Goal: Transaction & Acquisition: Book appointment/travel/reservation

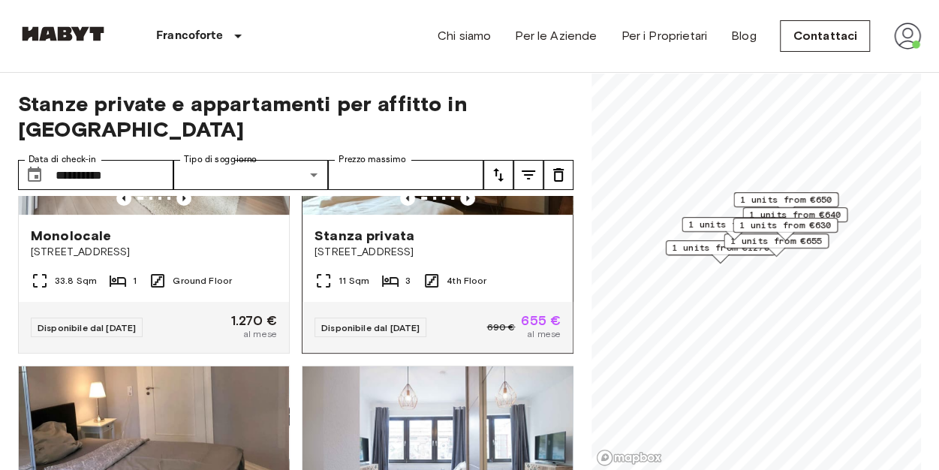
scroll to position [175, 0]
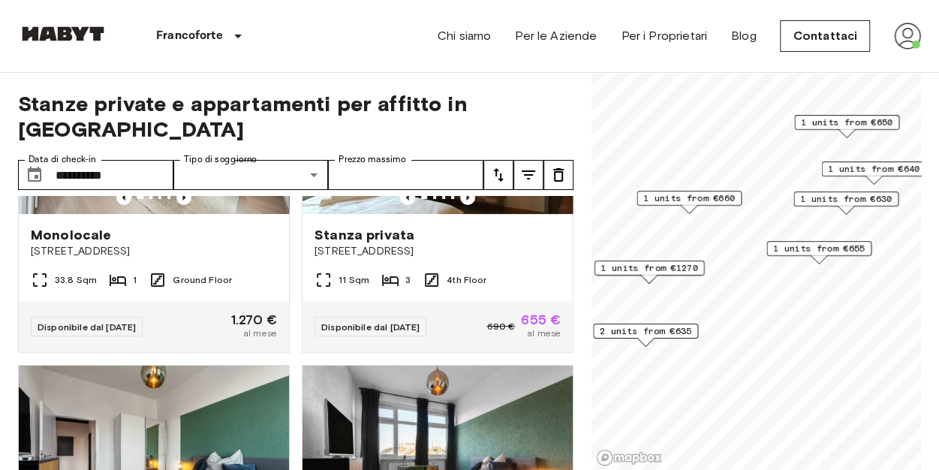
click at [699, 206] on div "1 units from €660" at bounding box center [688, 202] width 105 height 23
click at [855, 197] on span "1 units from €630" at bounding box center [846, 199] width 92 height 14
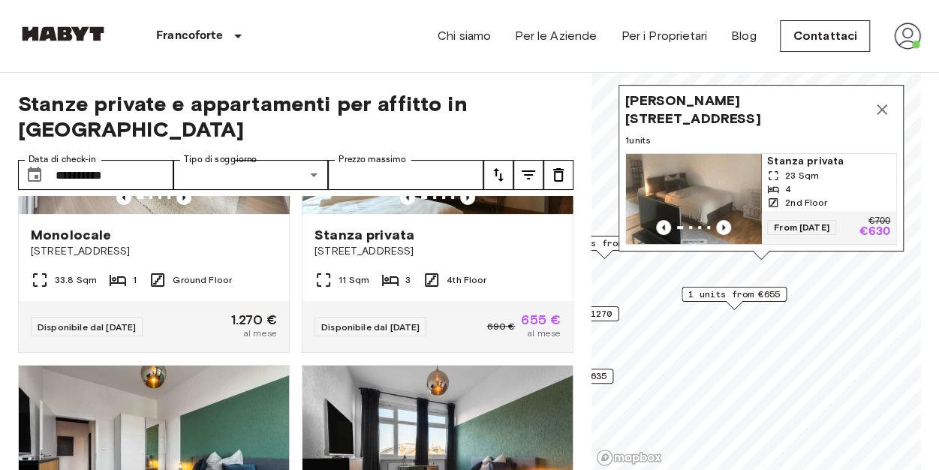
click at [882, 101] on icon "Map marker" at bounding box center [882, 110] width 18 height 18
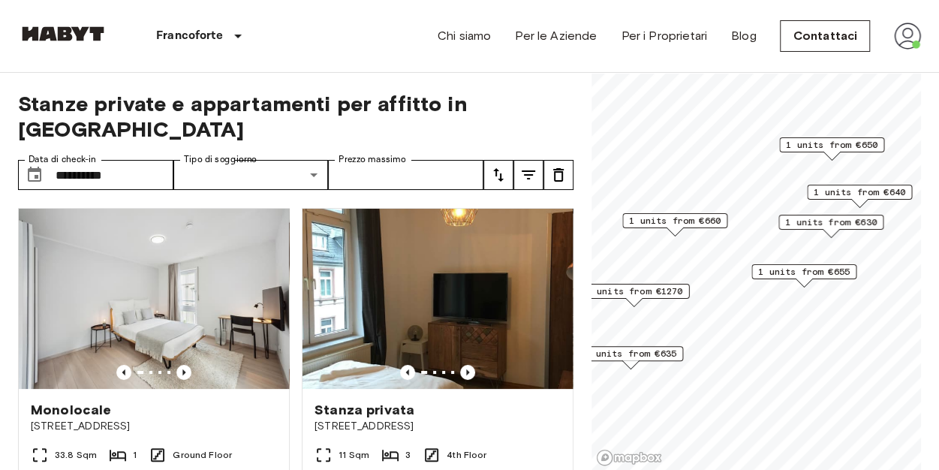
click at [850, 224] on span "1 units from €630" at bounding box center [831, 222] width 92 height 14
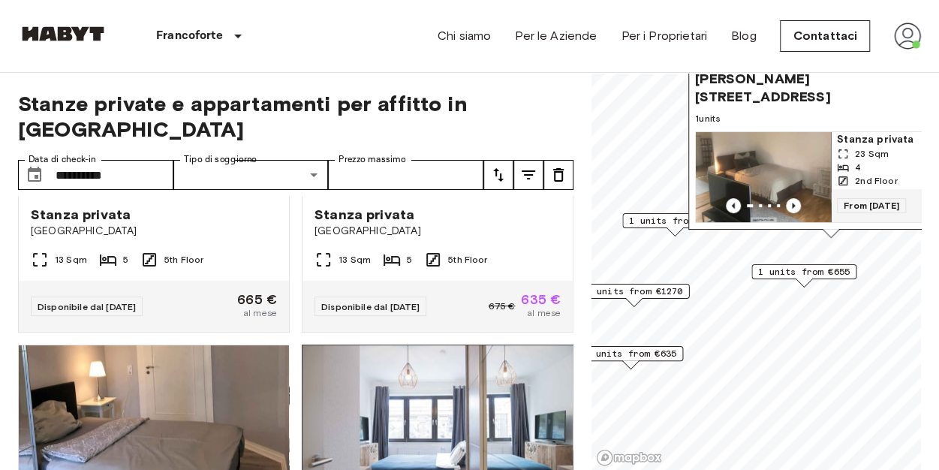
scroll to position [419, 0]
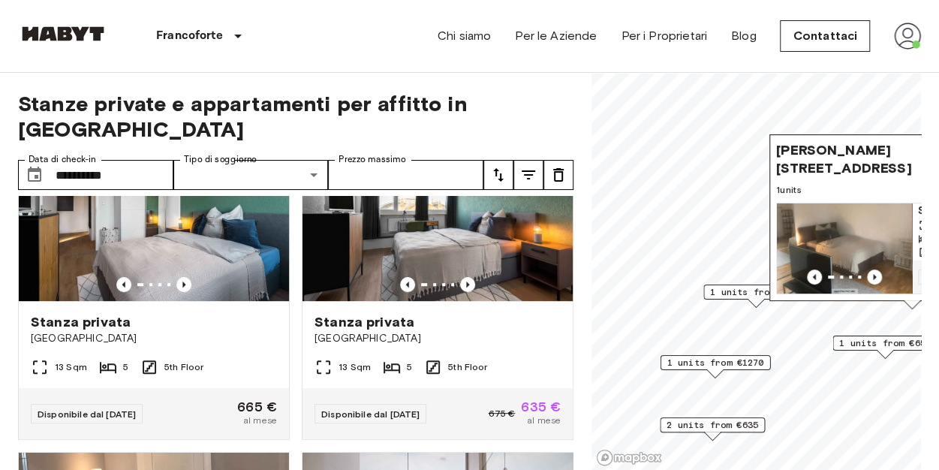
click at [745, 289] on span "1 units from €660" at bounding box center [756, 292] width 92 height 14
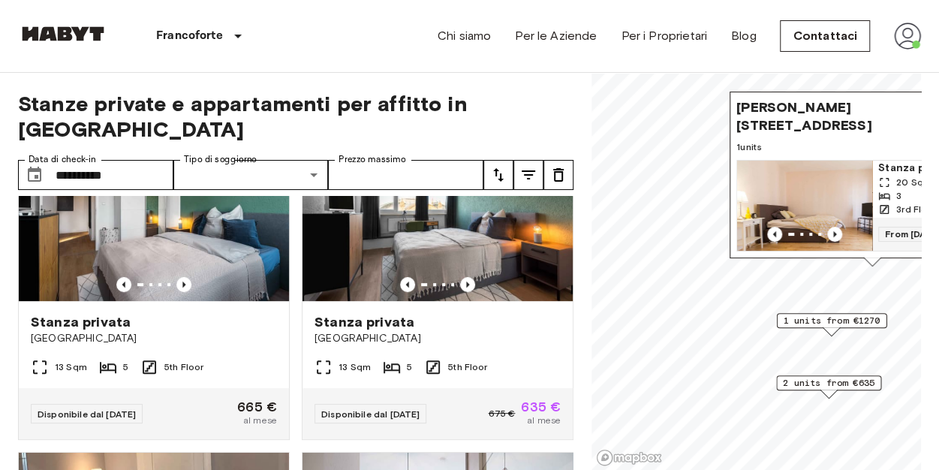
click at [819, 104] on span "Emil-Claar-Straße 17, 60322 Frankfurt, GER" at bounding box center [857, 116] width 242 height 36
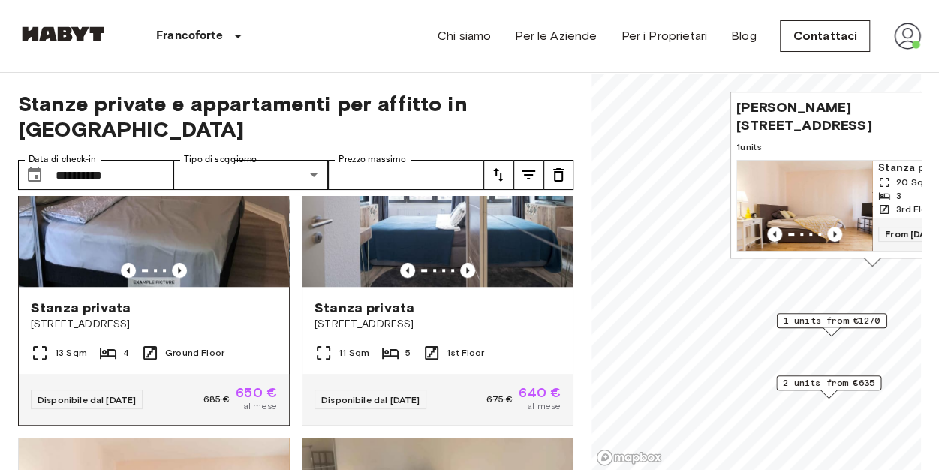
scroll to position [766, 0]
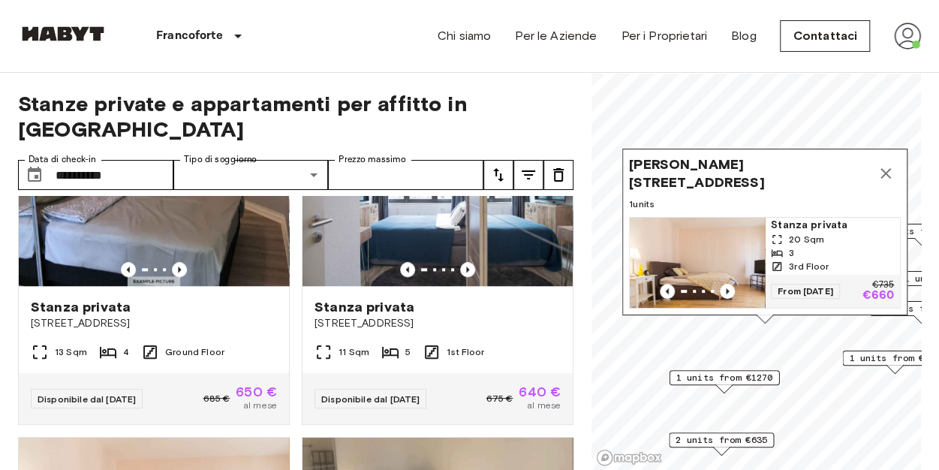
click at [882, 164] on icon "Map marker" at bounding box center [885, 173] width 18 height 18
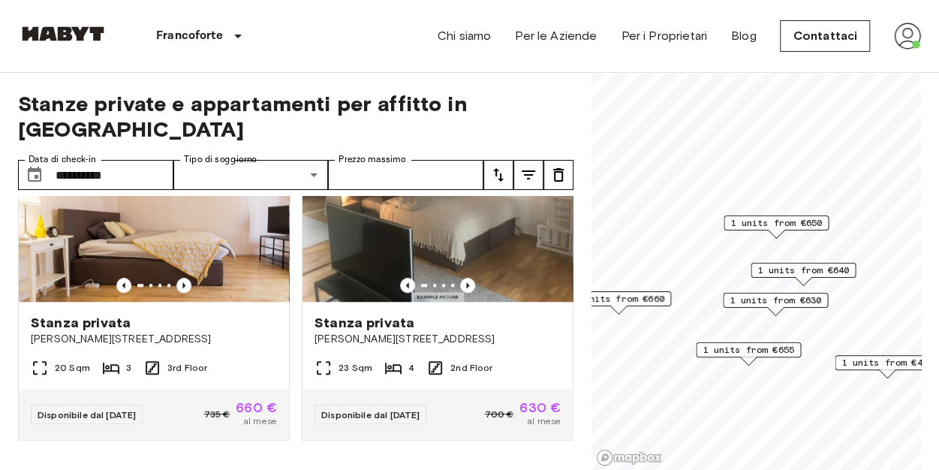
scroll to position [759, 0]
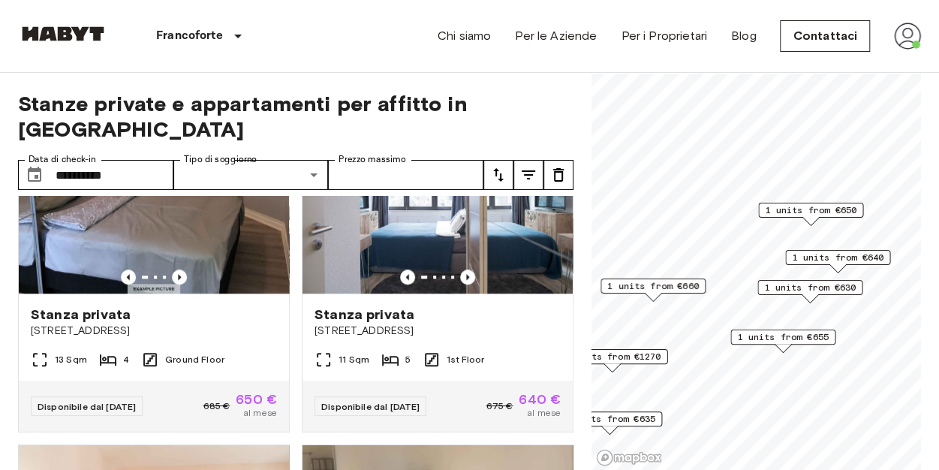
scroll to position [1098, 0]
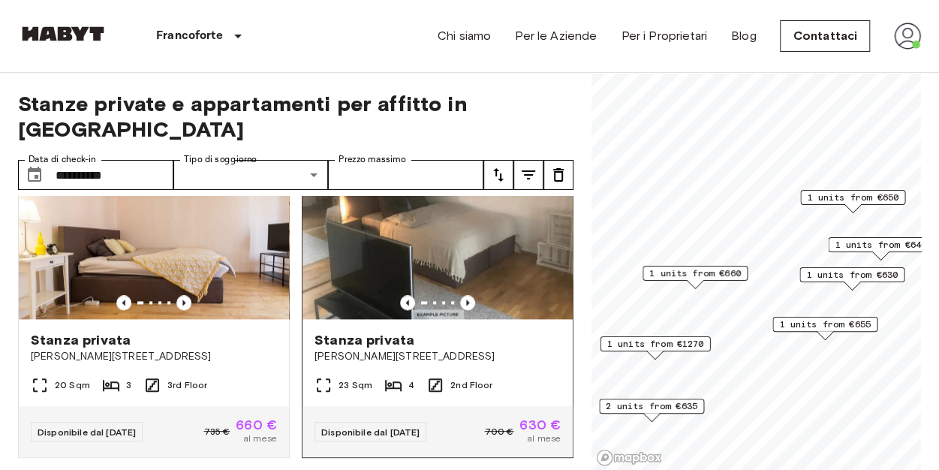
scroll to position [1064, 0]
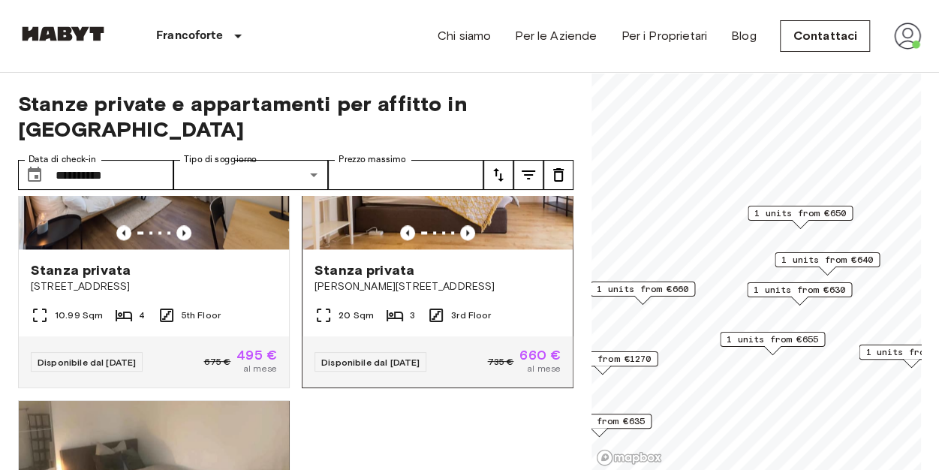
scroll to position [1135, 0]
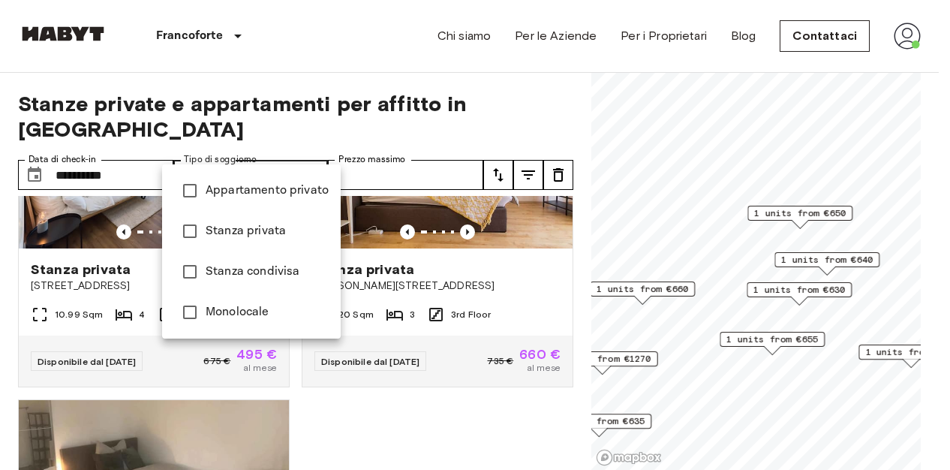
click at [266, 147] on div at bounding box center [475, 235] width 950 height 470
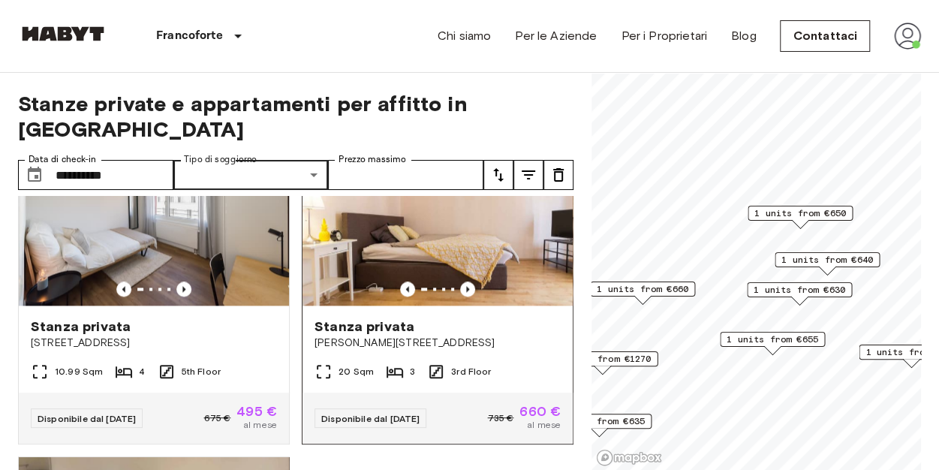
scroll to position [1077, 0]
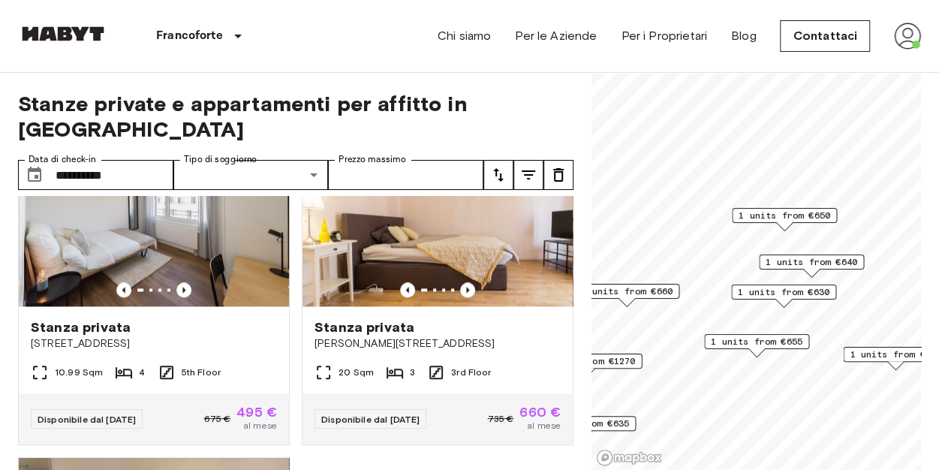
scroll to position [759, 0]
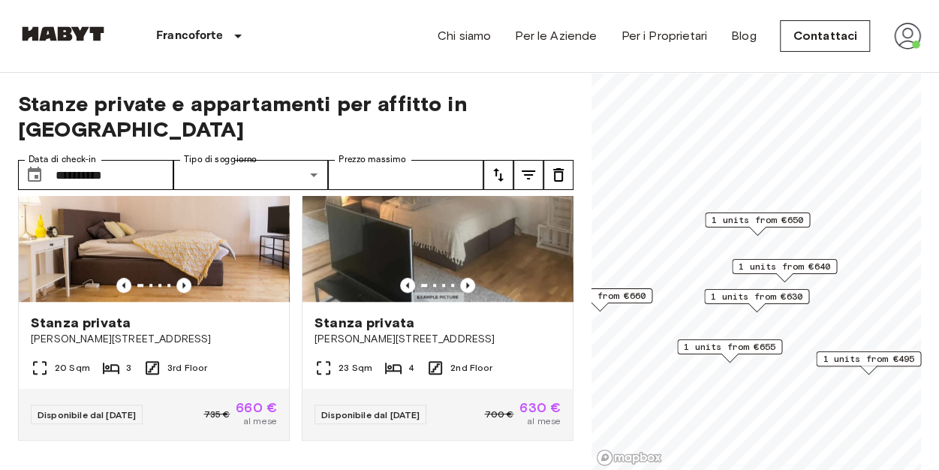
click at [882, 358] on span "1 units from €495" at bounding box center [868, 359] width 92 height 14
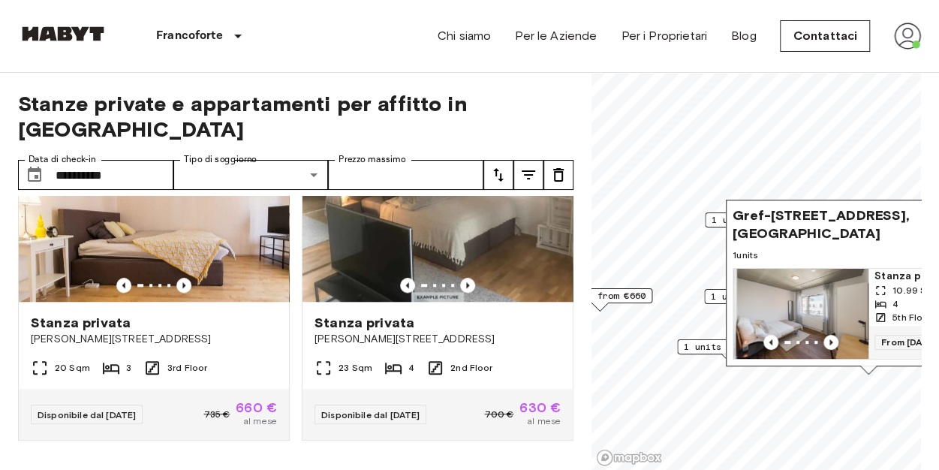
click at [843, 223] on span "Gref-Völsing-Straße 15, 60314 Frankfurt, GER" at bounding box center [853, 224] width 242 height 36
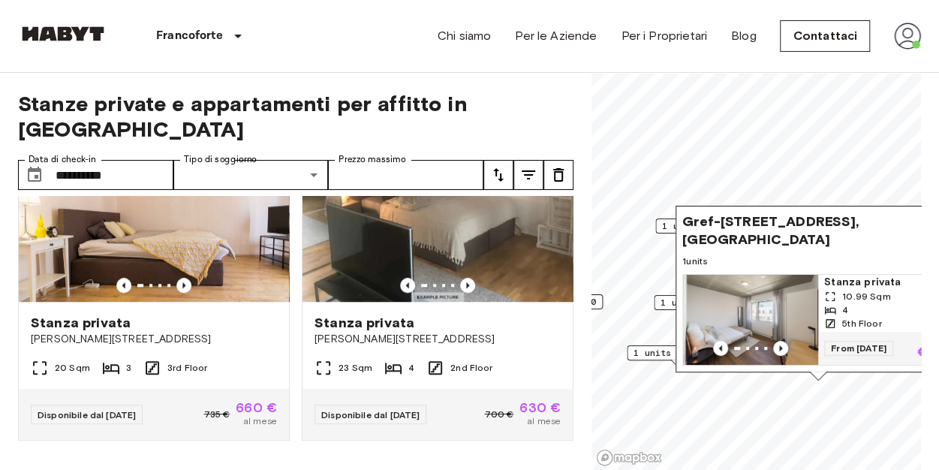
click at [780, 230] on span "Gref-Völsing-Straße 15, 60314 Frankfurt, GER" at bounding box center [803, 230] width 242 height 36
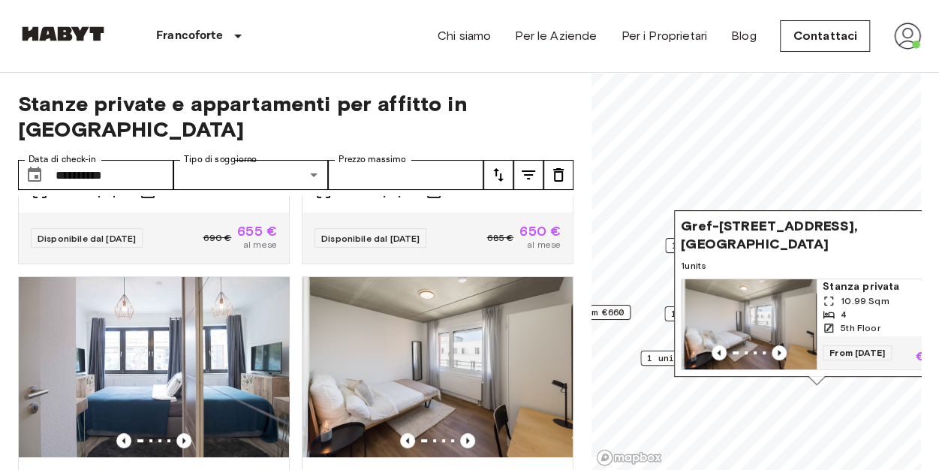
scroll to position [174, 0]
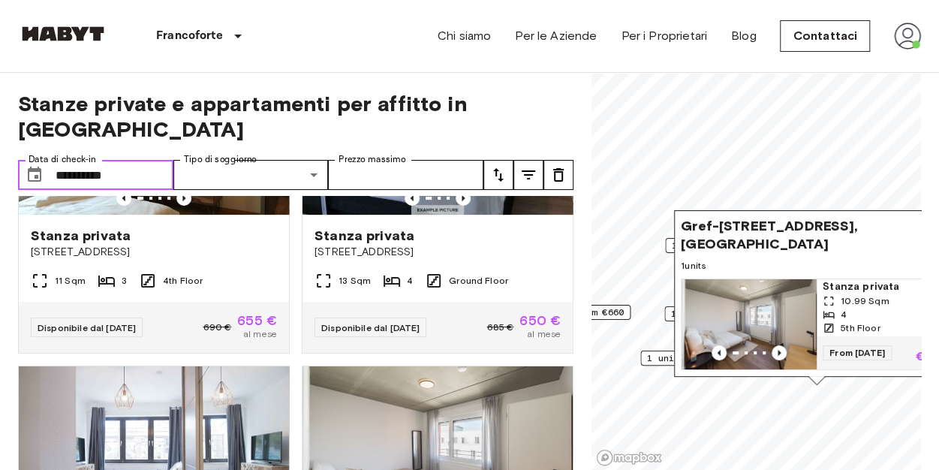
click at [69, 160] on input "**********" at bounding box center [115, 175] width 118 height 30
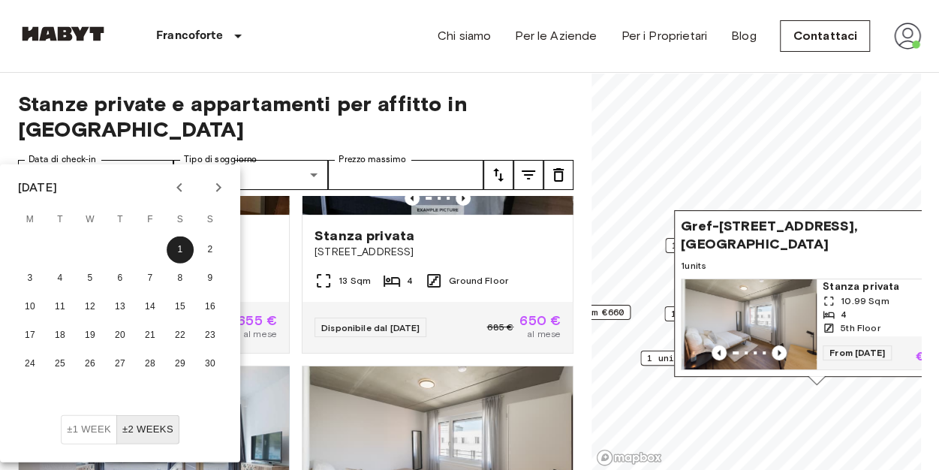
click at [224, 178] on button "Next month" at bounding box center [219, 188] width 26 height 26
click at [211, 247] on button "1" at bounding box center [210, 249] width 27 height 27
type input "**********"
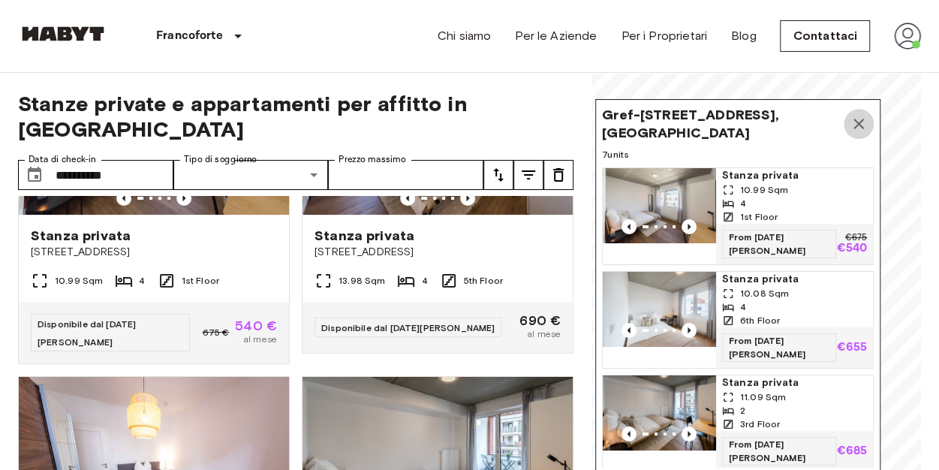
click at [858, 119] on icon "Map marker" at bounding box center [858, 124] width 18 height 18
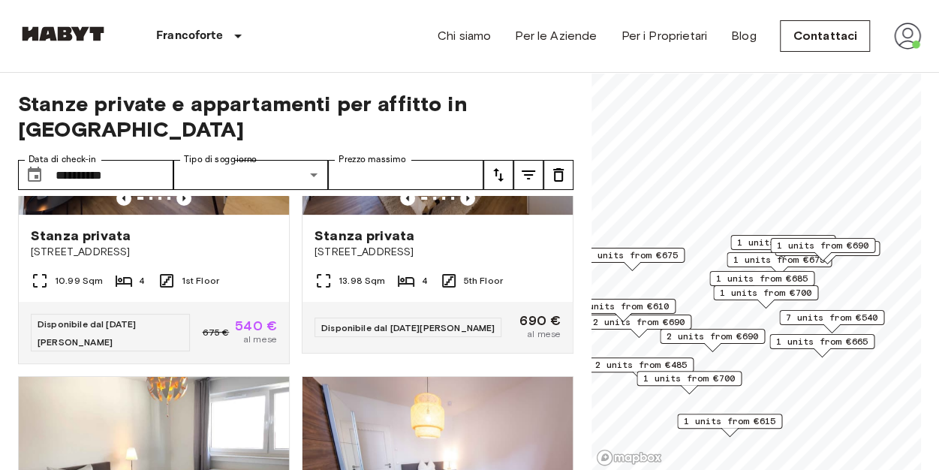
click at [679, 362] on span "2 units from €485" at bounding box center [641, 365] width 92 height 14
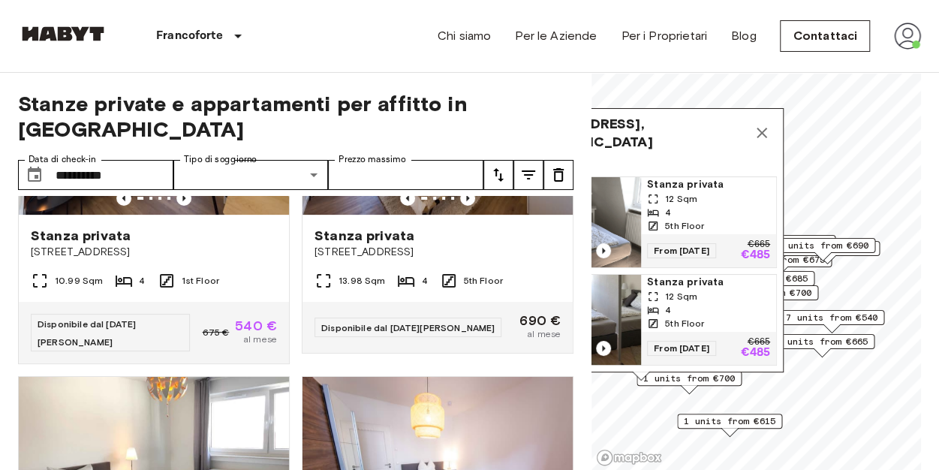
click at [768, 125] on icon "Map marker" at bounding box center [762, 133] width 18 height 18
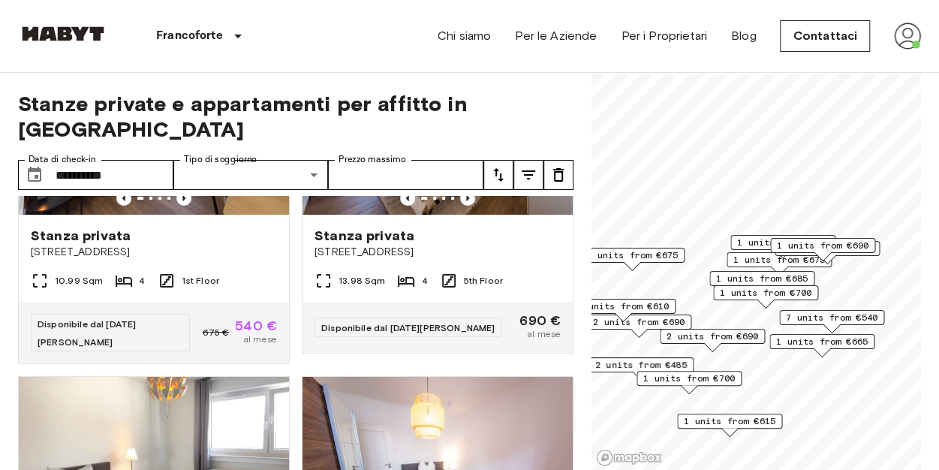
click at [639, 307] on span "1 units from €610" at bounding box center [623, 306] width 92 height 14
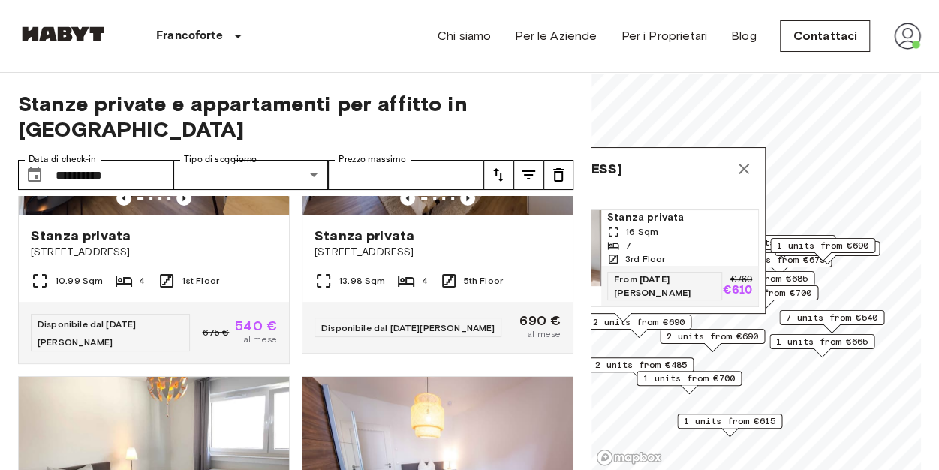
click at [738, 160] on icon "Map marker" at bounding box center [744, 169] width 18 height 18
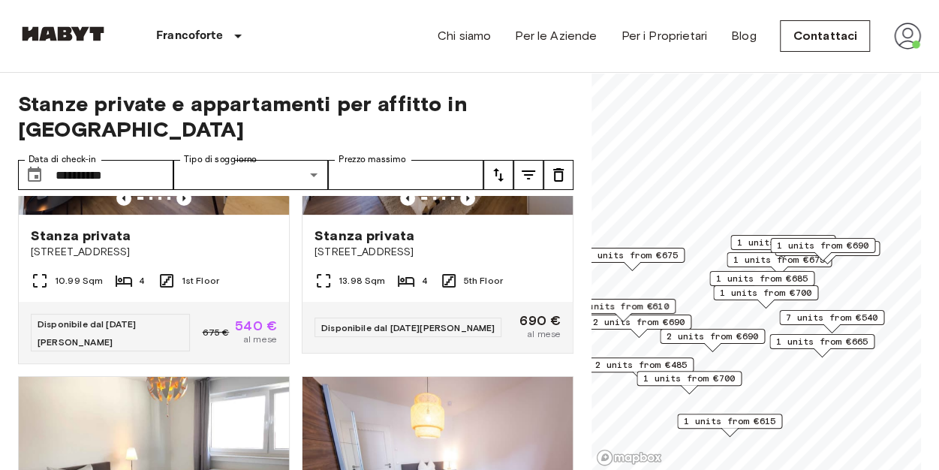
click at [859, 319] on span "7 units from €540" at bounding box center [832, 318] width 92 height 14
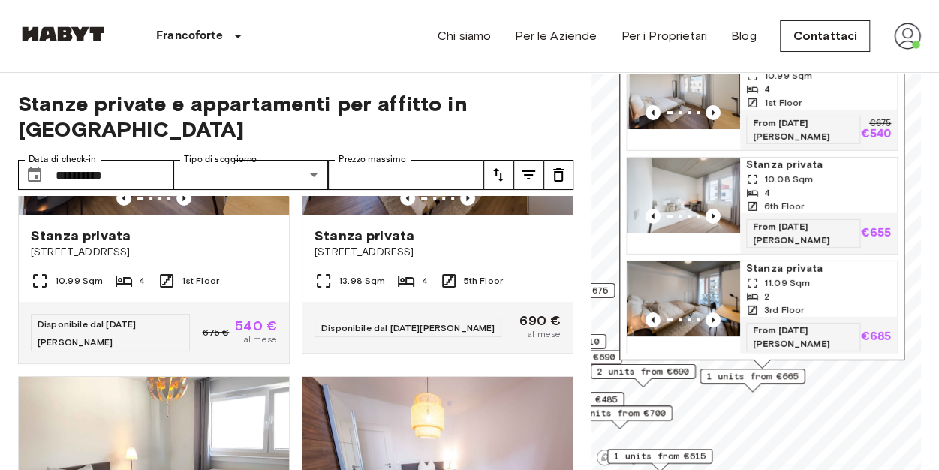
drag, startPoint x: 848, startPoint y: 274, endPoint x: 787, endPoint y: 305, distance: 68.5
click at [787, 305] on div "Stanza privata 11.09 Sqm 2 3rd Floor" at bounding box center [818, 289] width 157 height 56
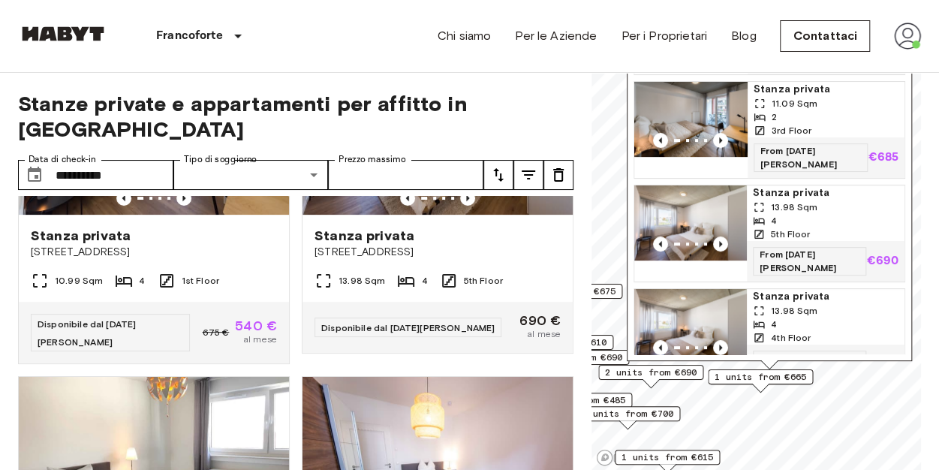
scroll to position [154, 0]
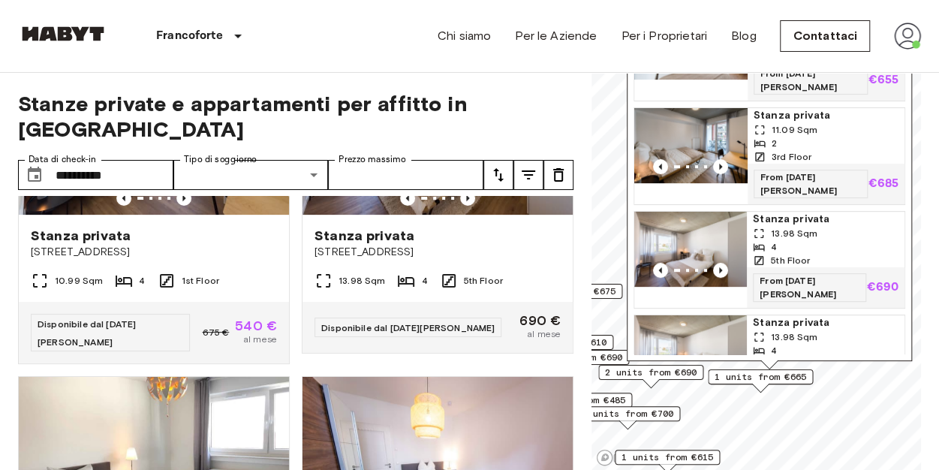
click at [869, 240] on div "4" at bounding box center [826, 247] width 146 height 14
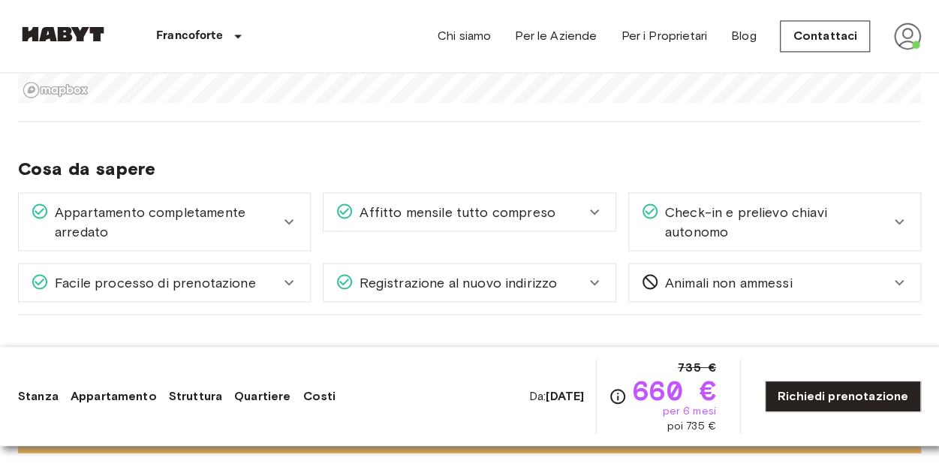
scroll to position [1214, 0]
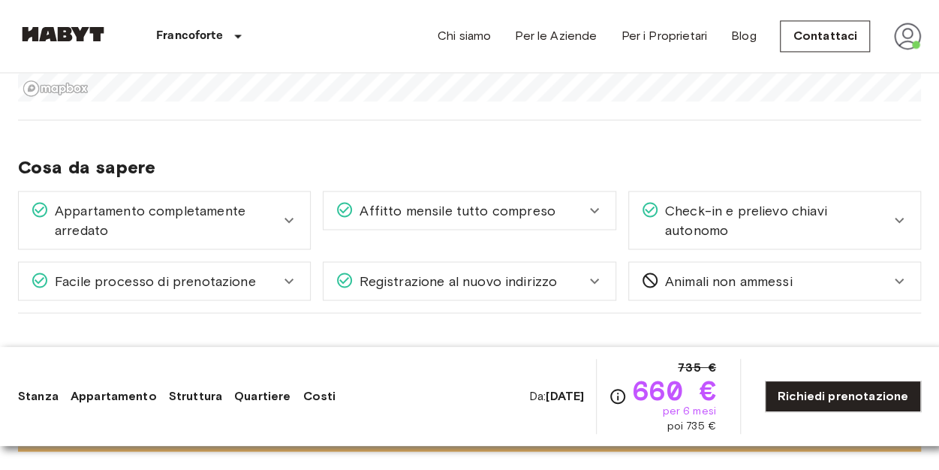
click at [467, 271] on span "Registrazione al nuovo indirizzo" at bounding box center [454, 281] width 203 height 20
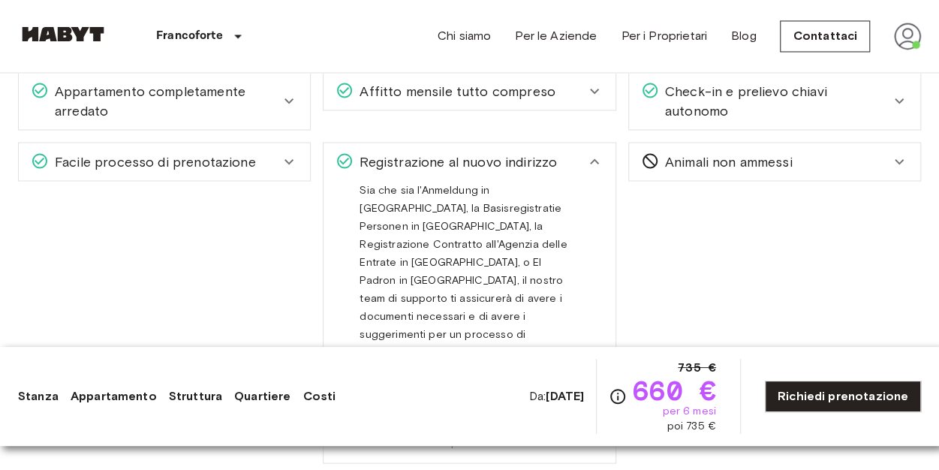
scroll to position [1340, 0]
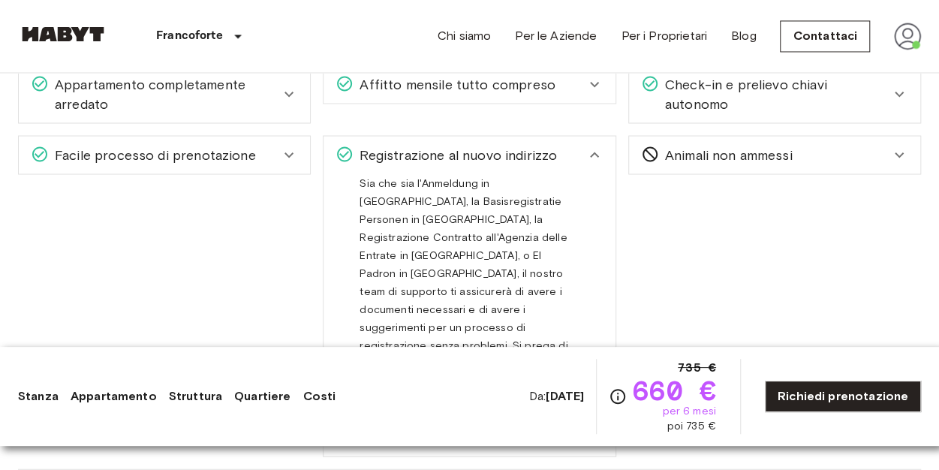
click at [560, 149] on div "Registrazione al nuovo indirizzo" at bounding box center [459, 155] width 249 height 20
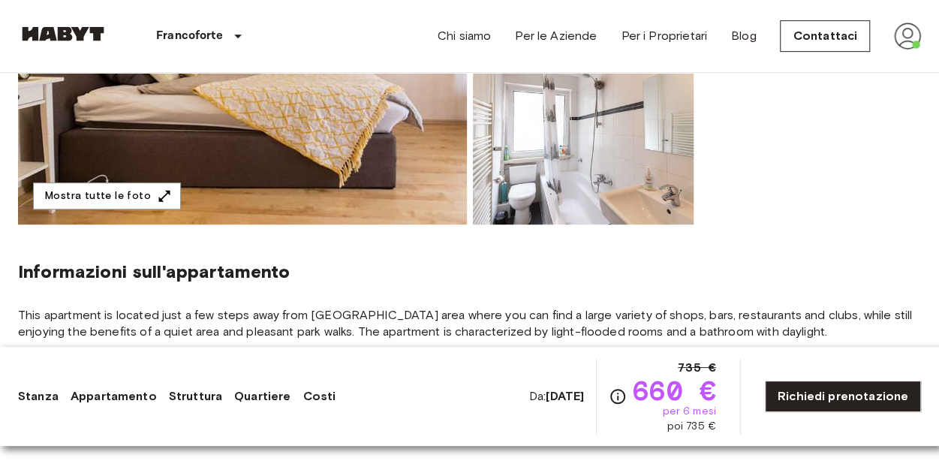
scroll to position [0, 0]
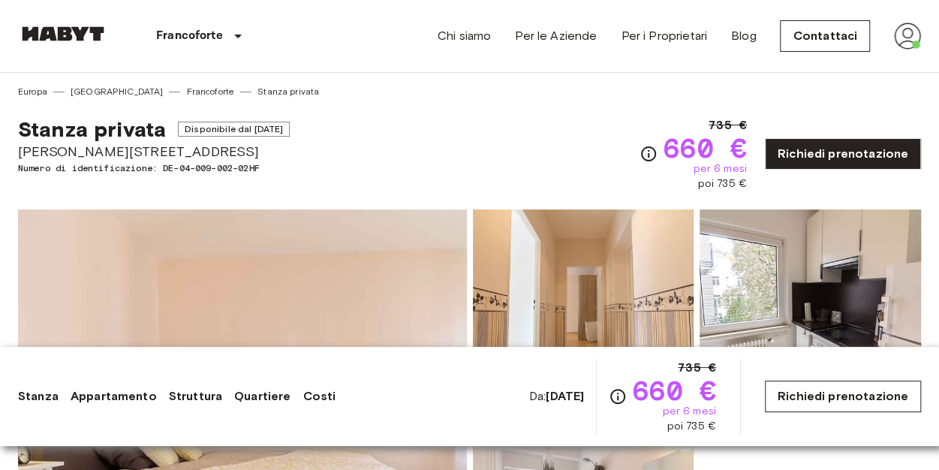
click at [819, 389] on link "Richiedi prenotazione" at bounding box center [843, 396] width 156 height 32
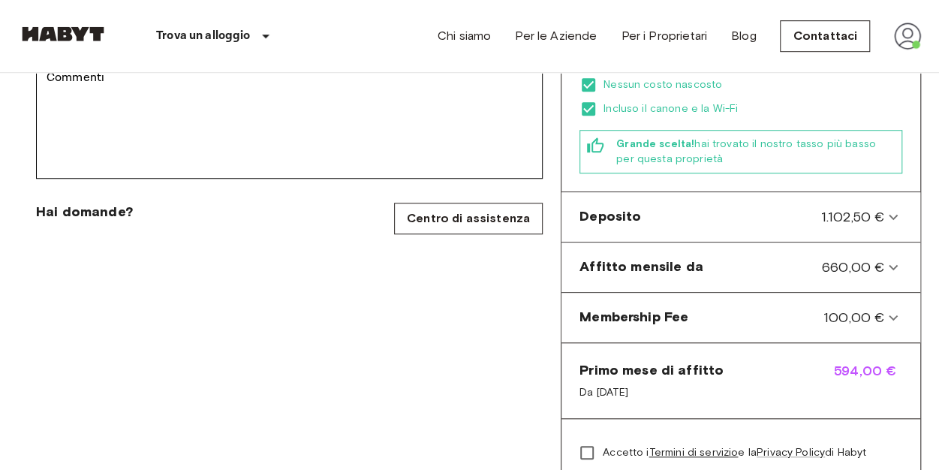
scroll to position [522, 0]
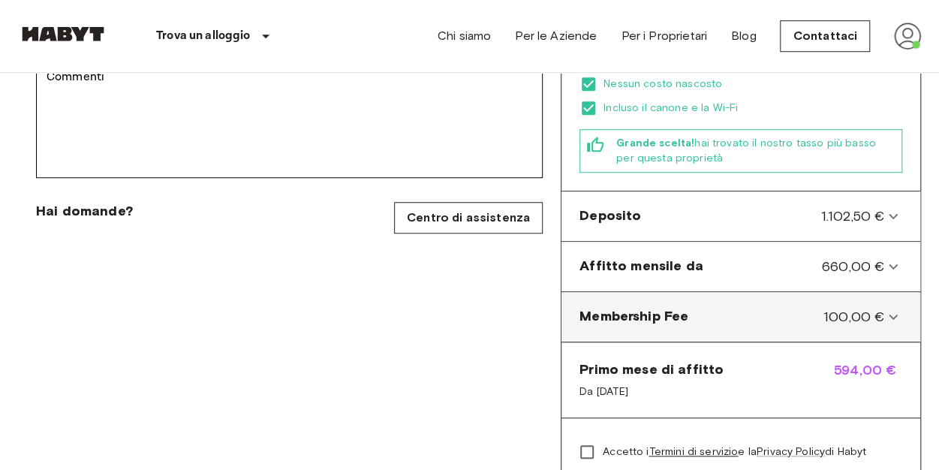
click at [894, 308] on icon at bounding box center [893, 317] width 18 height 18
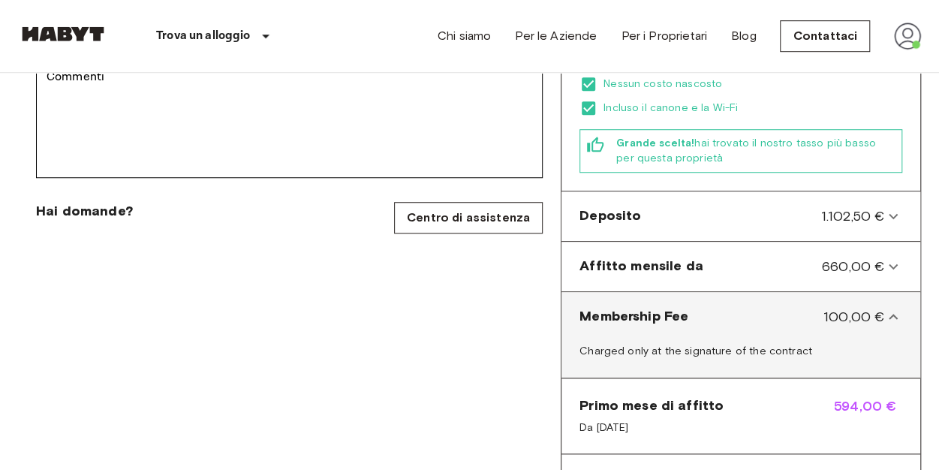
click at [891, 308] on icon at bounding box center [893, 317] width 18 height 18
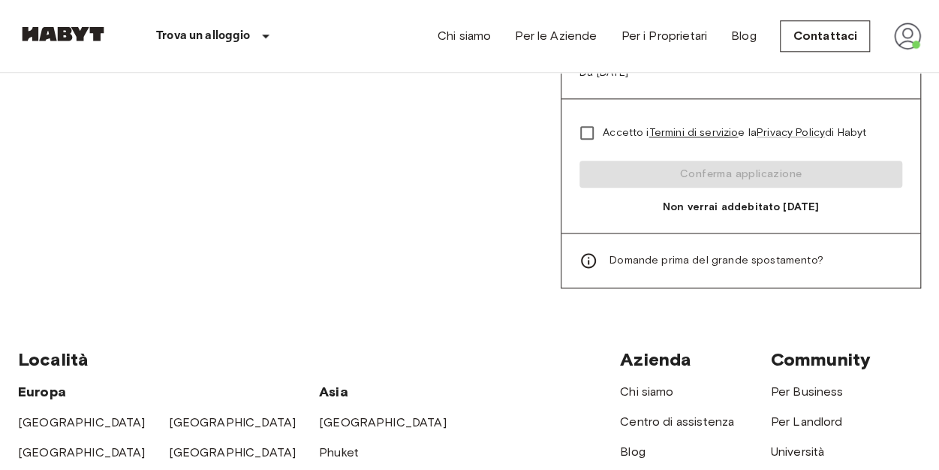
scroll to position [565, 0]
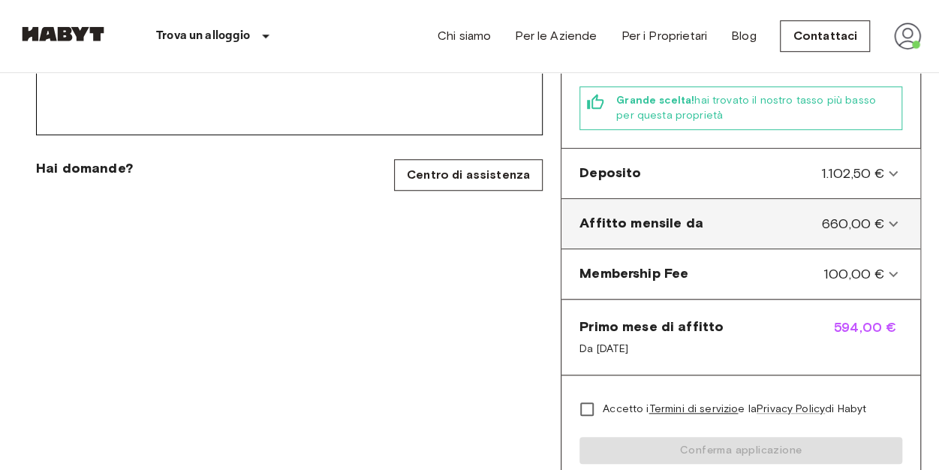
click at [876, 214] on span "660,00 €" at bounding box center [853, 224] width 62 height 20
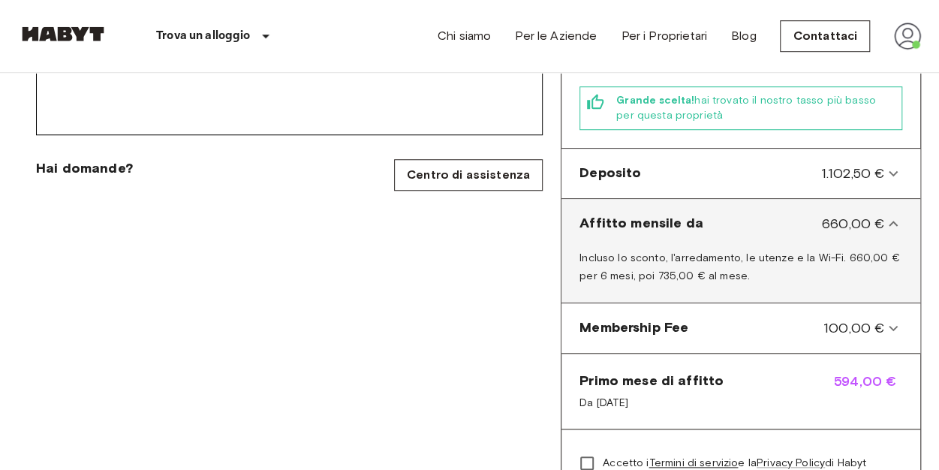
click at [876, 214] on span "660,00 €" at bounding box center [853, 224] width 62 height 20
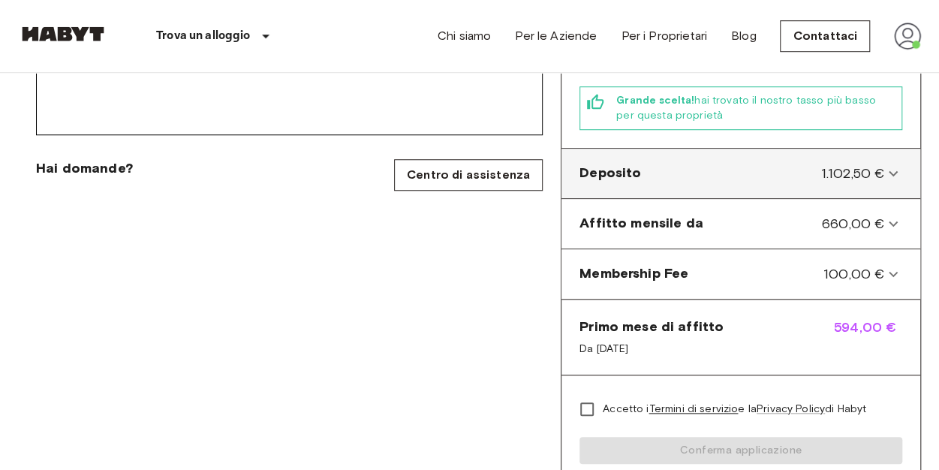
click at [864, 164] on span "1.102,50 €" at bounding box center [852, 174] width 64 height 20
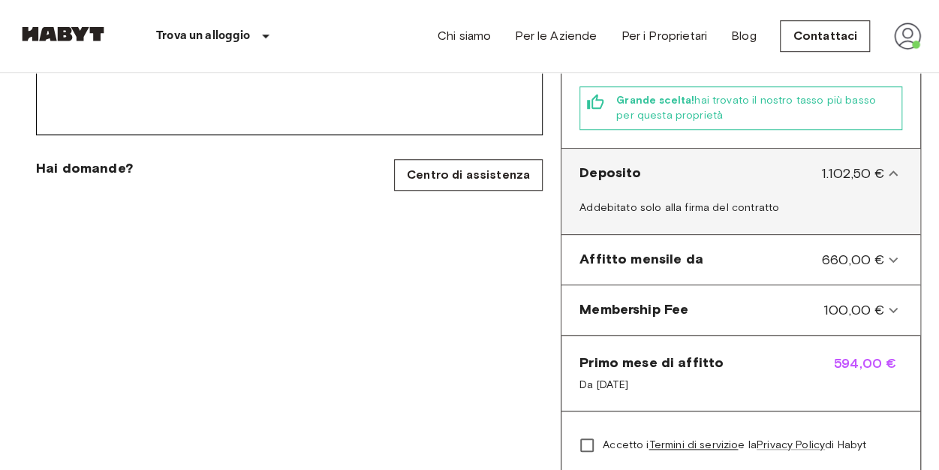
click at [864, 164] on span "1.102,50 €" at bounding box center [852, 174] width 64 height 20
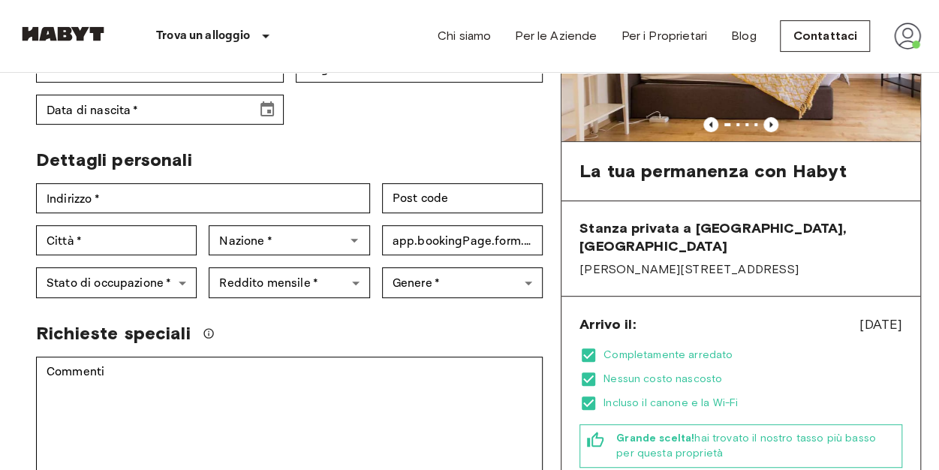
scroll to position [0, 0]
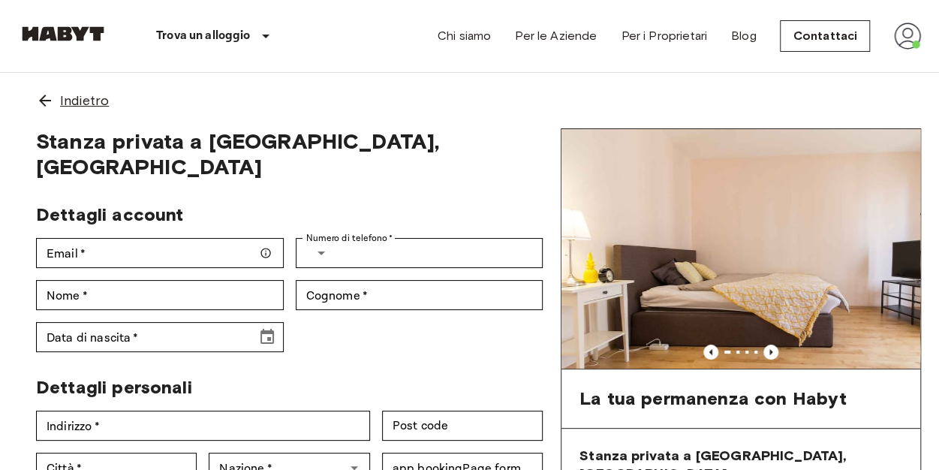
click at [77, 100] on span "Indietro" at bounding box center [84, 101] width 49 height 20
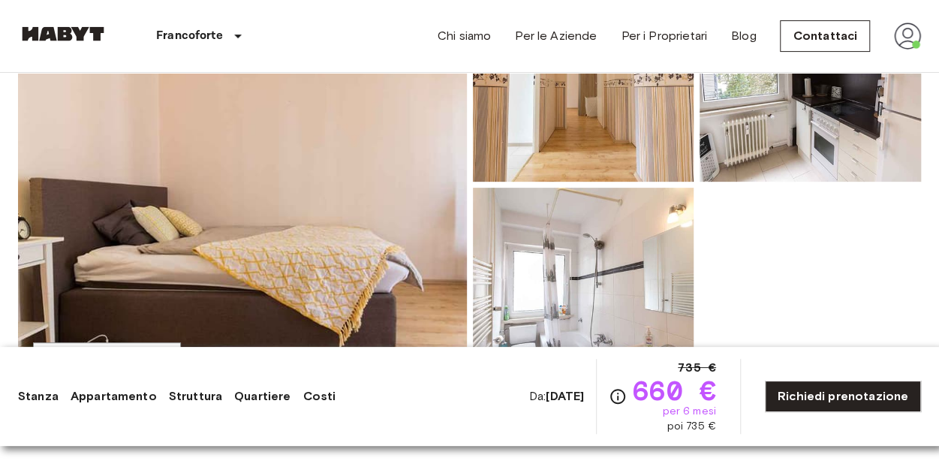
click at [169, 395] on link "Struttura" at bounding box center [195, 396] width 53 height 18
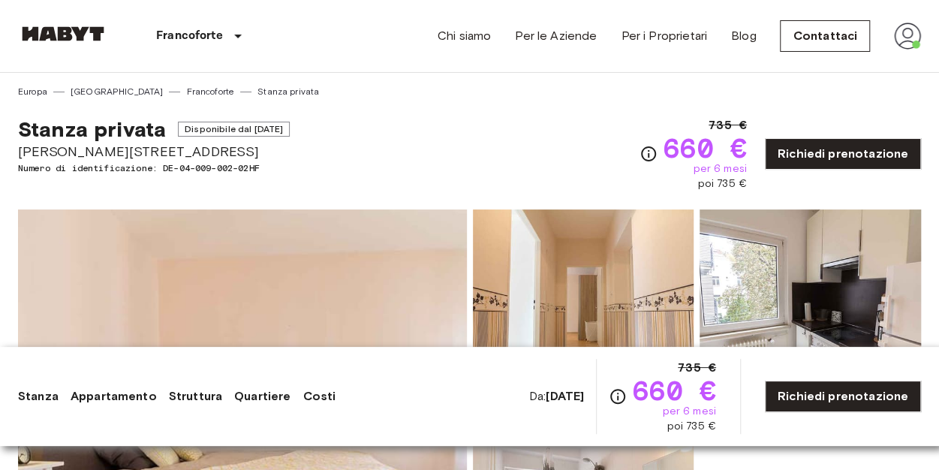
click at [194, 398] on link "Struttura" at bounding box center [195, 396] width 53 height 18
click at [110, 397] on link "Appartamento" at bounding box center [114, 396] width 86 height 18
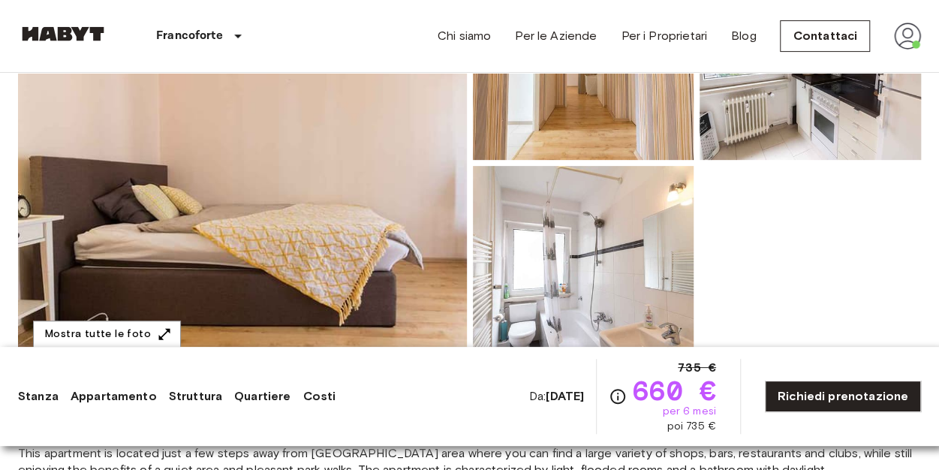
scroll to position [249, 0]
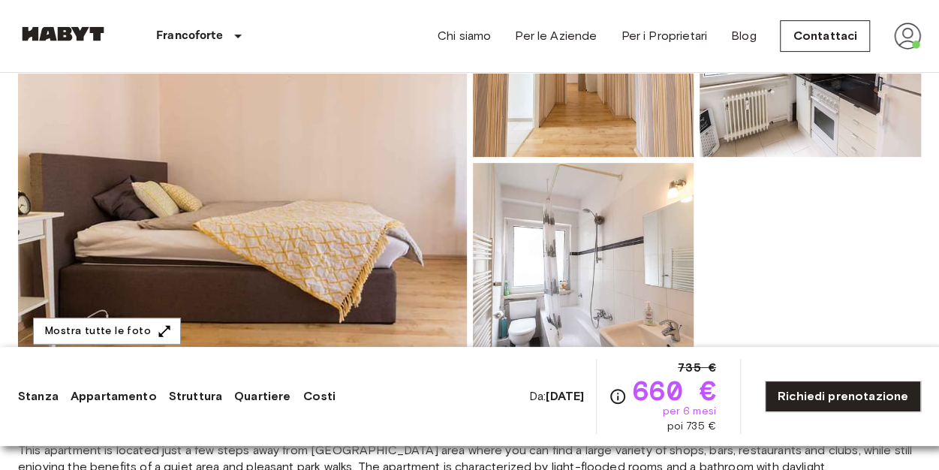
click at [373, 214] on img at bounding box center [242, 159] width 449 height 399
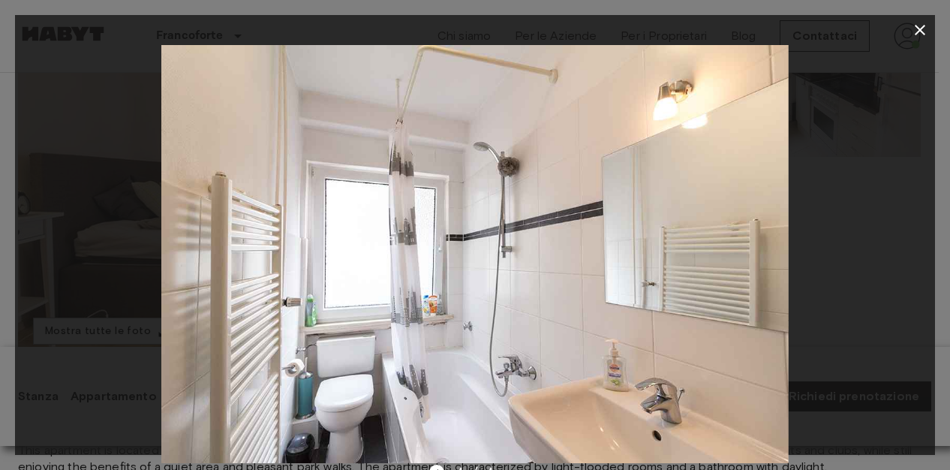
click at [914, 28] on icon "button" at bounding box center [920, 30] width 18 height 18
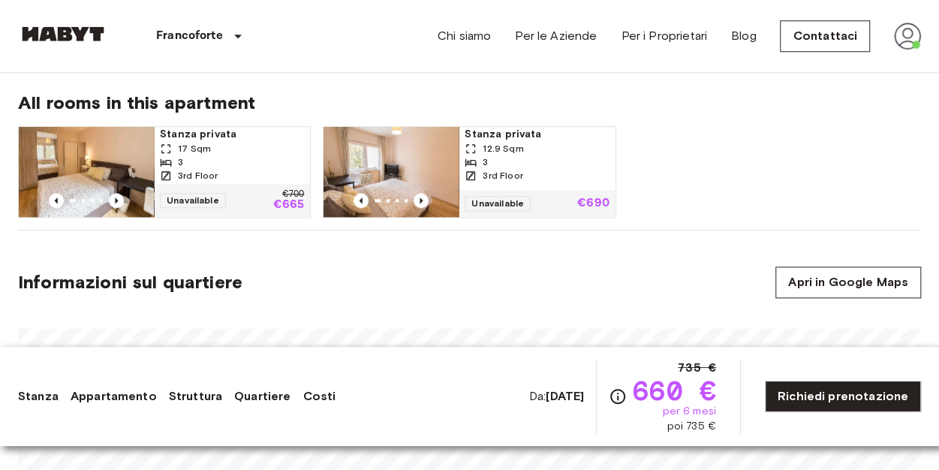
scroll to position [764, 0]
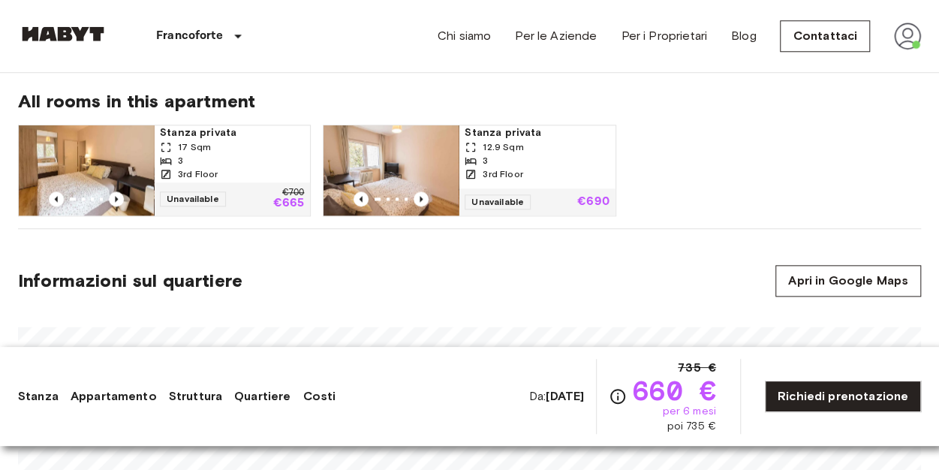
click at [266, 136] on span "Stanza privata" at bounding box center [232, 132] width 144 height 15
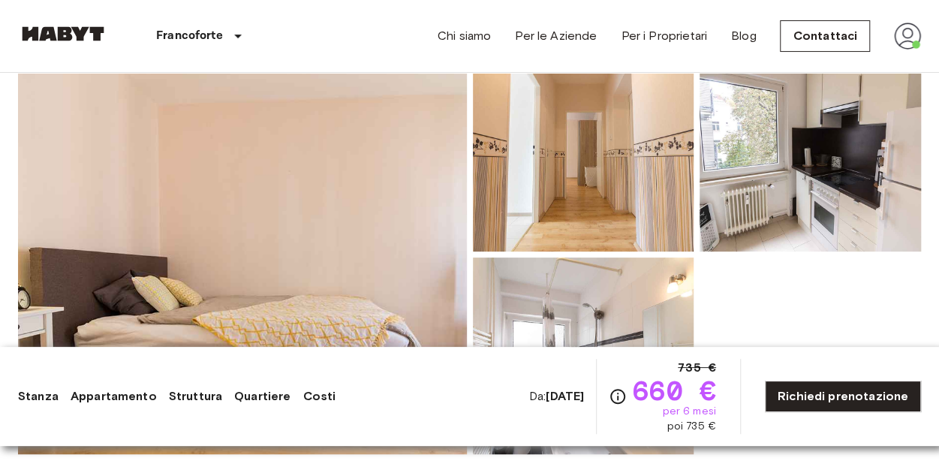
scroll to position [0, 0]
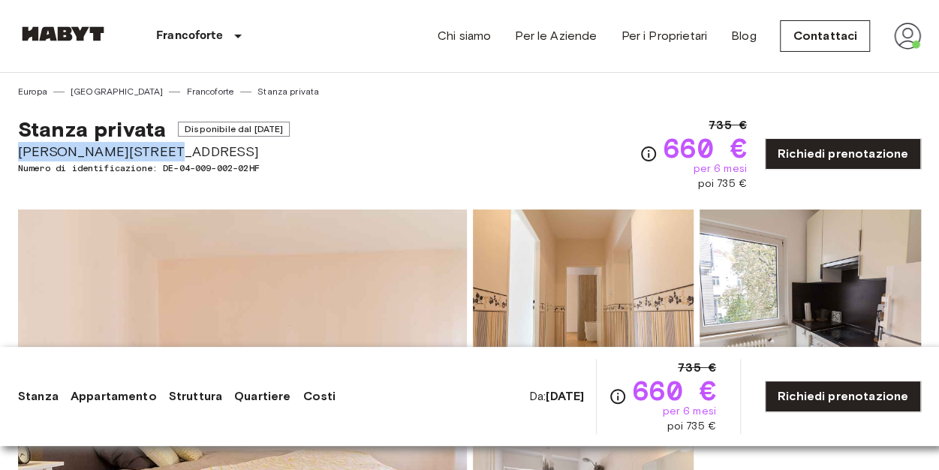
drag, startPoint x: 20, startPoint y: 151, endPoint x: 149, endPoint y: 152, distance: 129.1
click at [149, 152] on span "Emil-Claar-Straße 17" at bounding box center [154, 152] width 272 height 20
copy span "Emil-Claar-Straße 17"
click at [454, 123] on div "Stanza privata Disponibile dal Nov 4 2025 Emil-Claar-Straße 17 Numero di identi…" at bounding box center [469, 144] width 903 height 93
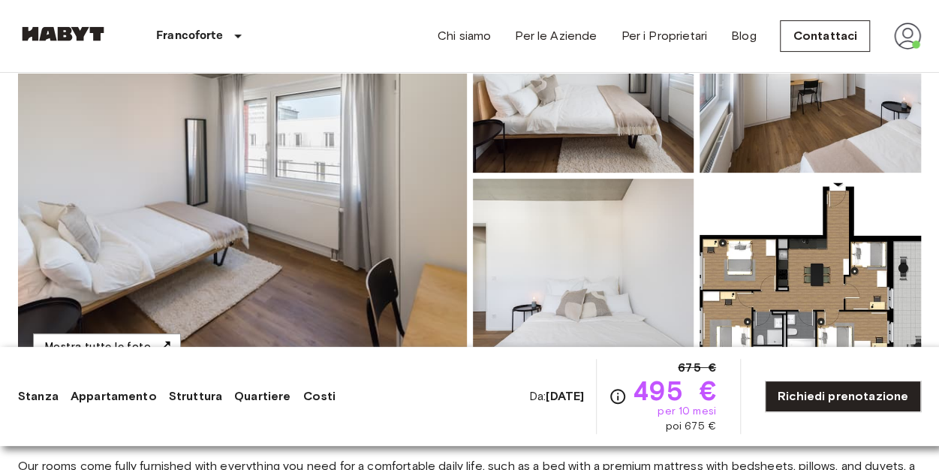
scroll to position [237, 0]
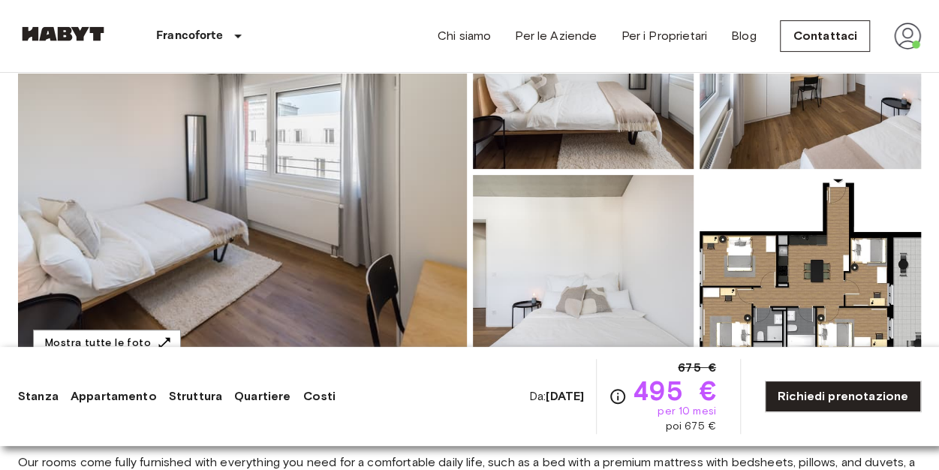
click at [290, 196] on img at bounding box center [242, 171] width 449 height 399
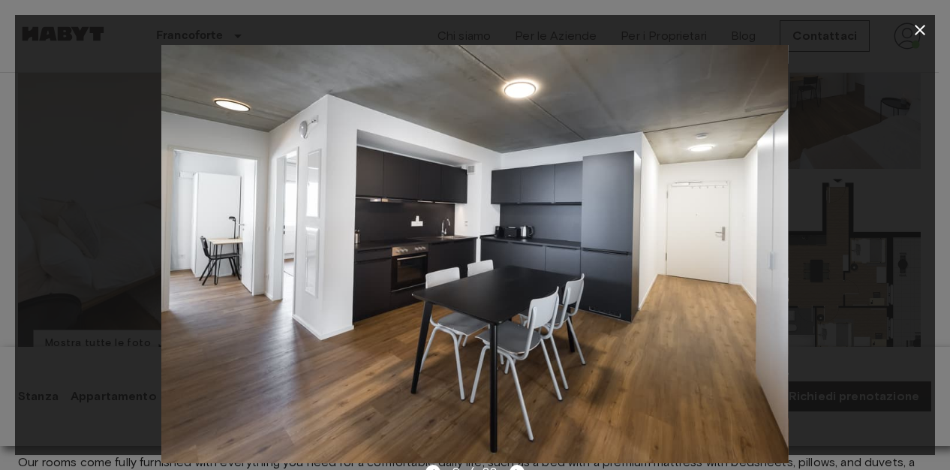
click at [915, 32] on icon "button" at bounding box center [920, 30] width 18 height 18
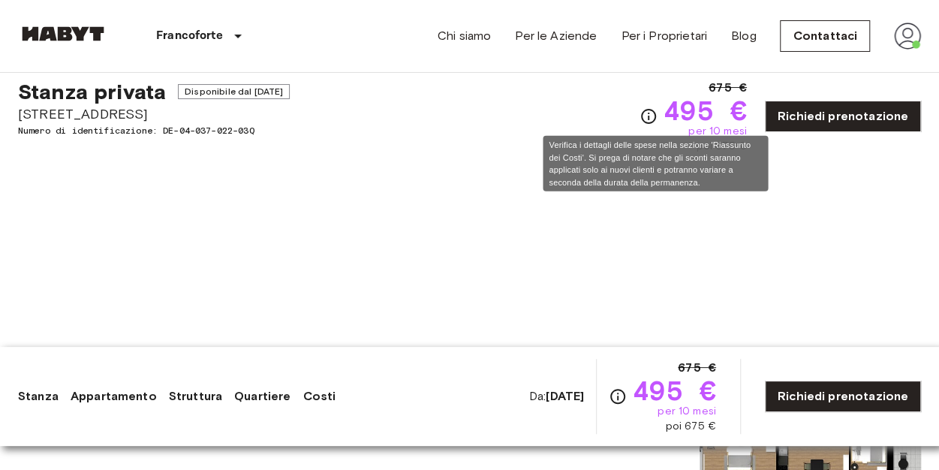
scroll to position [0, 0]
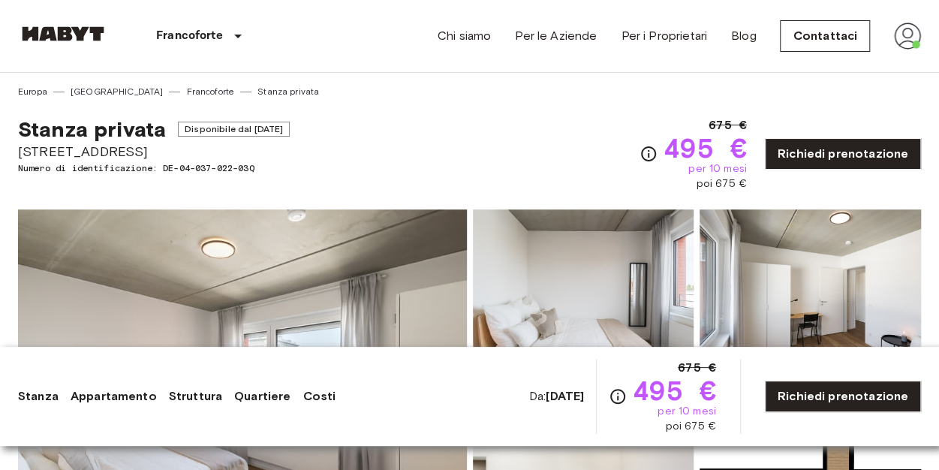
click at [188, 395] on link "Struttura" at bounding box center [195, 396] width 53 height 18
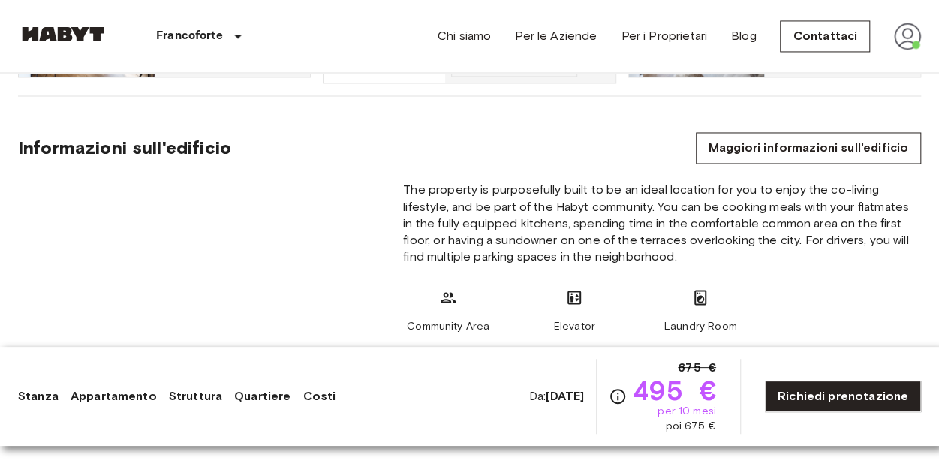
scroll to position [1214, 0]
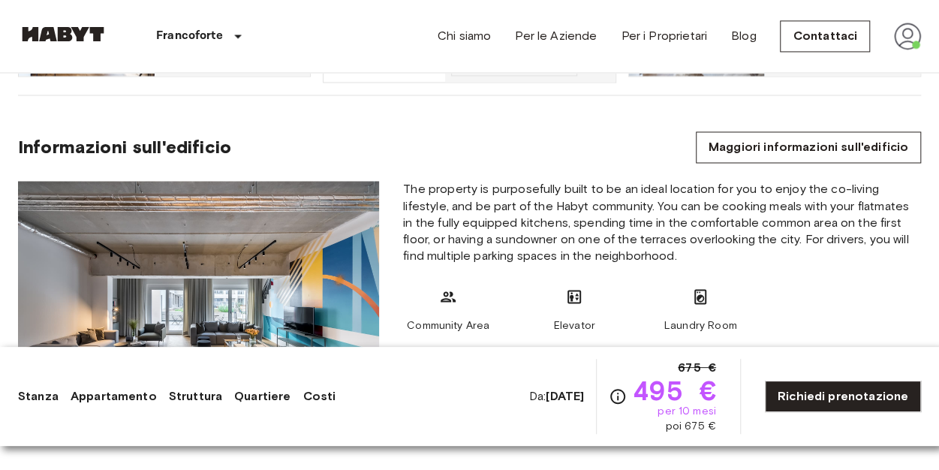
click at [250, 394] on link "Quartiere" at bounding box center [262, 396] width 56 height 18
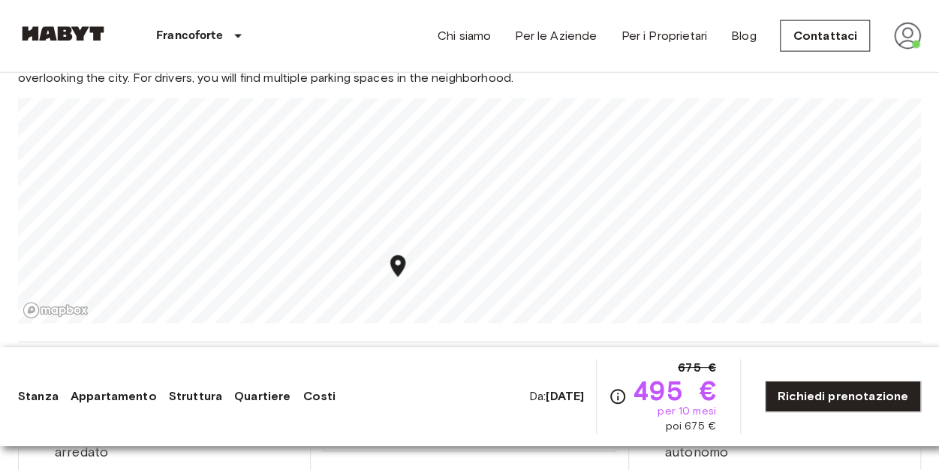
scroll to position [1702, 0]
click at [319, 387] on link "Costi" at bounding box center [318, 396] width 33 height 18
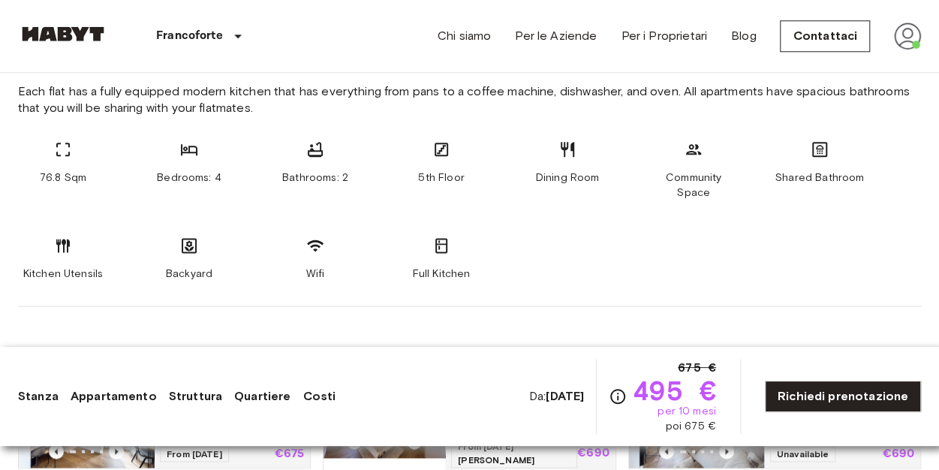
click at [193, 397] on link "Struttura" at bounding box center [195, 396] width 53 height 18
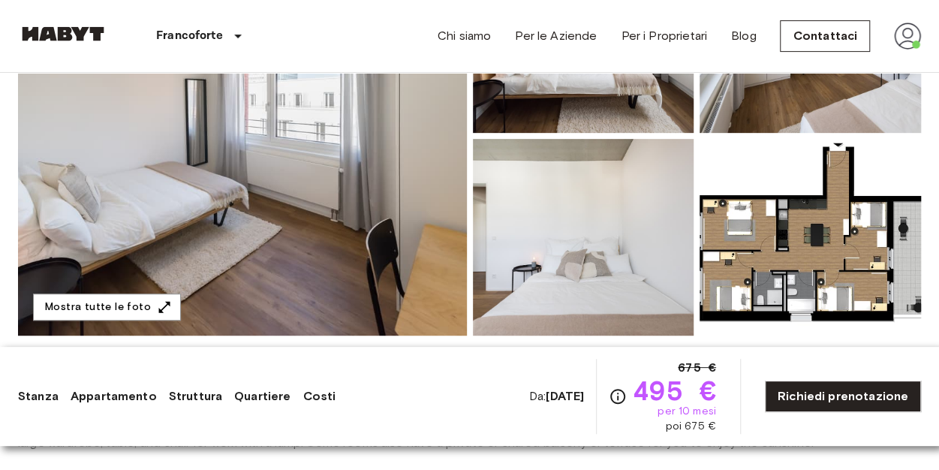
scroll to position [273, 0]
click at [760, 257] on img at bounding box center [809, 237] width 221 height 197
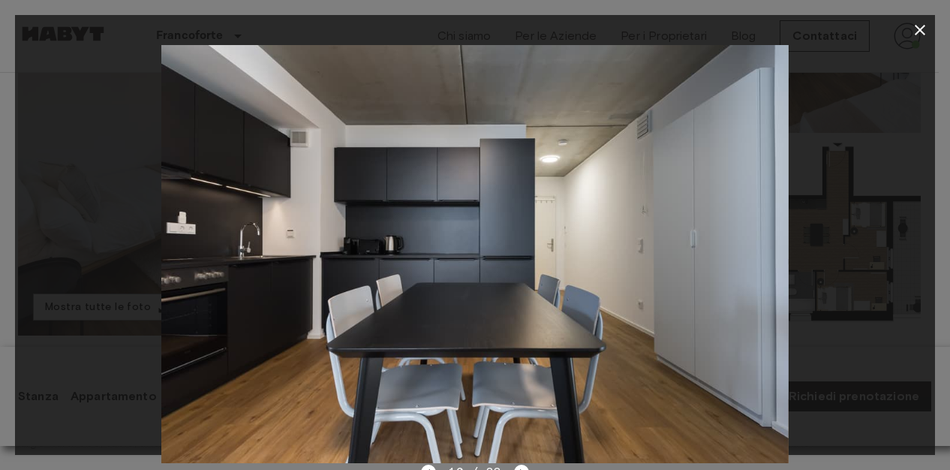
click at [917, 29] on icon "button" at bounding box center [920, 30] width 18 height 18
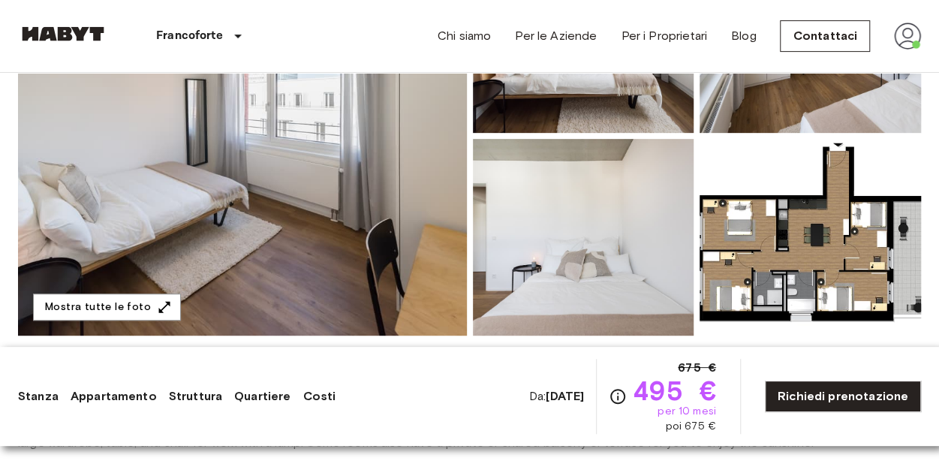
click at [806, 268] on img at bounding box center [809, 237] width 221 height 197
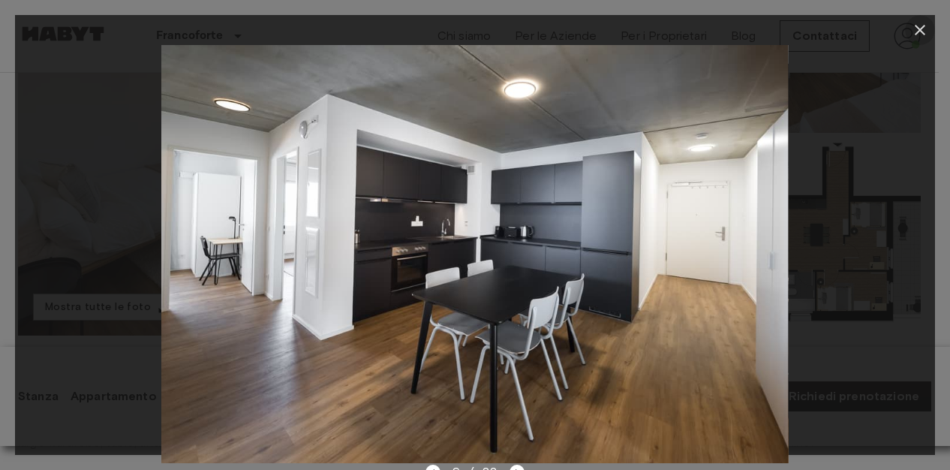
click at [915, 29] on icon "button" at bounding box center [920, 30] width 18 height 18
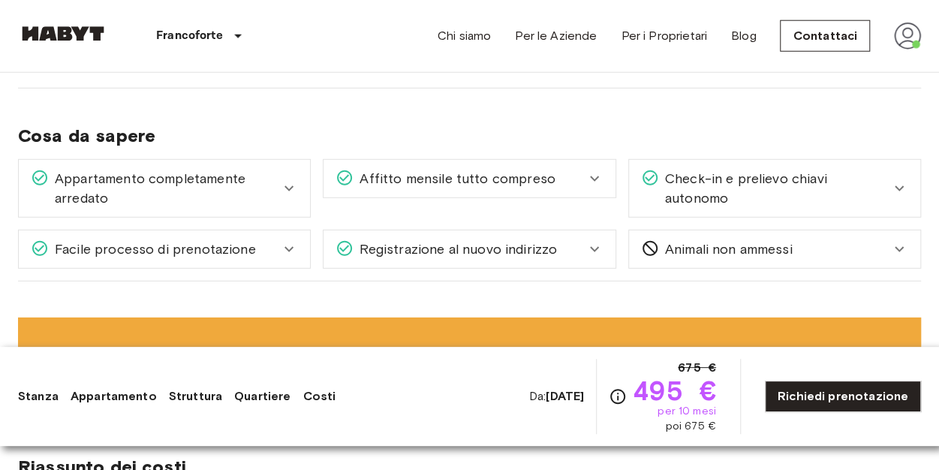
scroll to position [1957, 0]
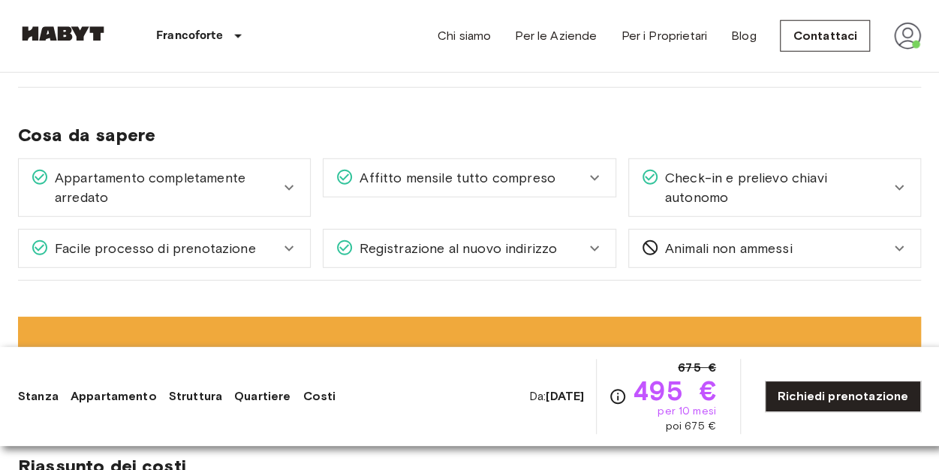
click at [240, 239] on span "Facile processo di prenotazione" at bounding box center [152, 249] width 207 height 20
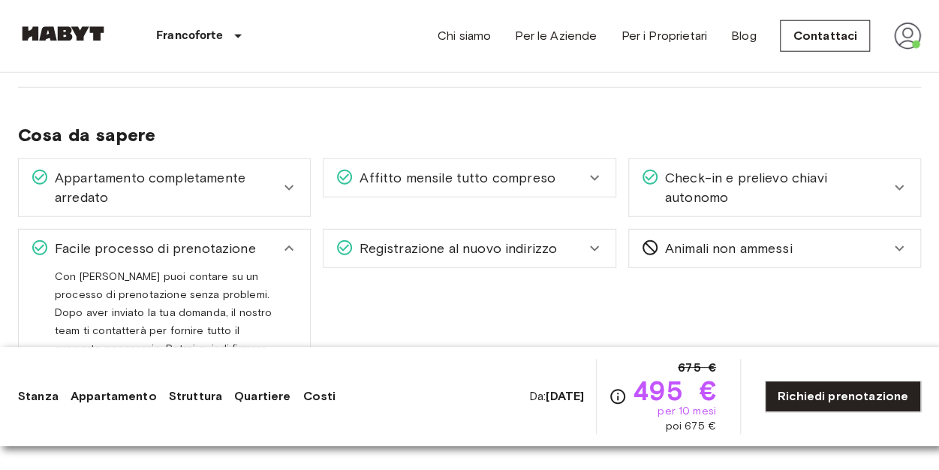
click at [240, 239] on span "Facile processo di prenotazione" at bounding box center [152, 249] width 207 height 20
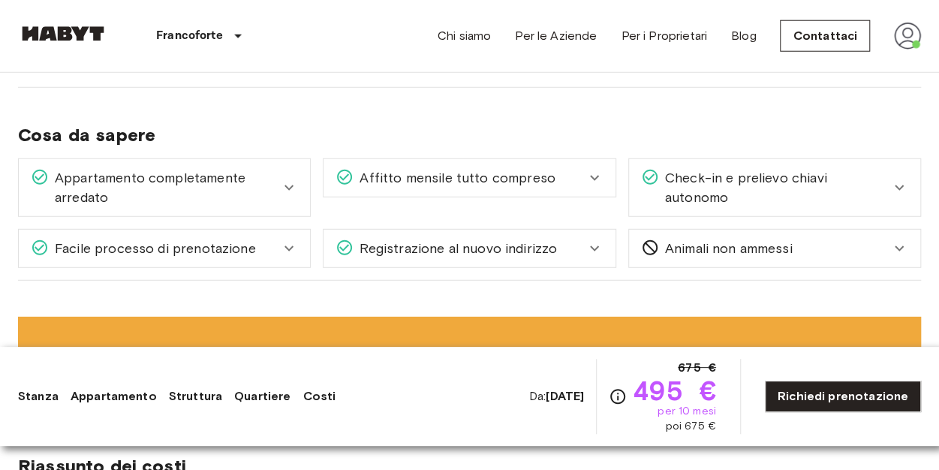
click at [467, 239] on span "Registrazione al nuovo indirizzo" at bounding box center [454, 249] width 203 height 20
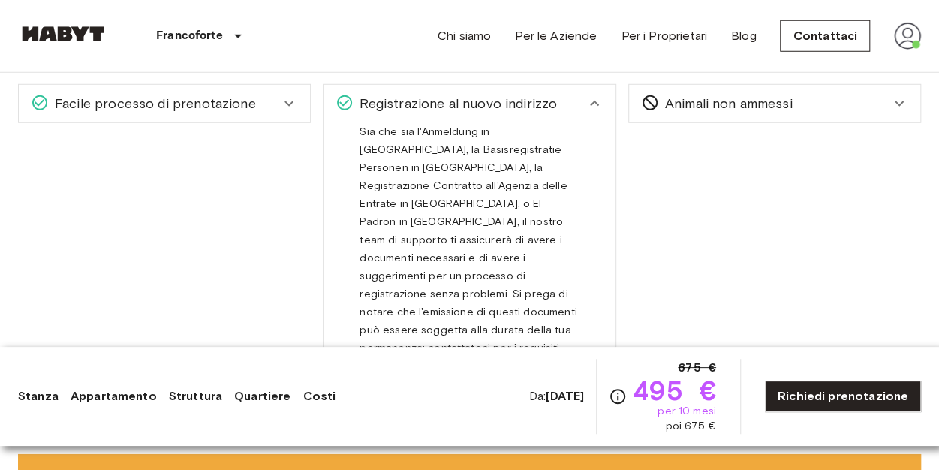
scroll to position [2075, 0]
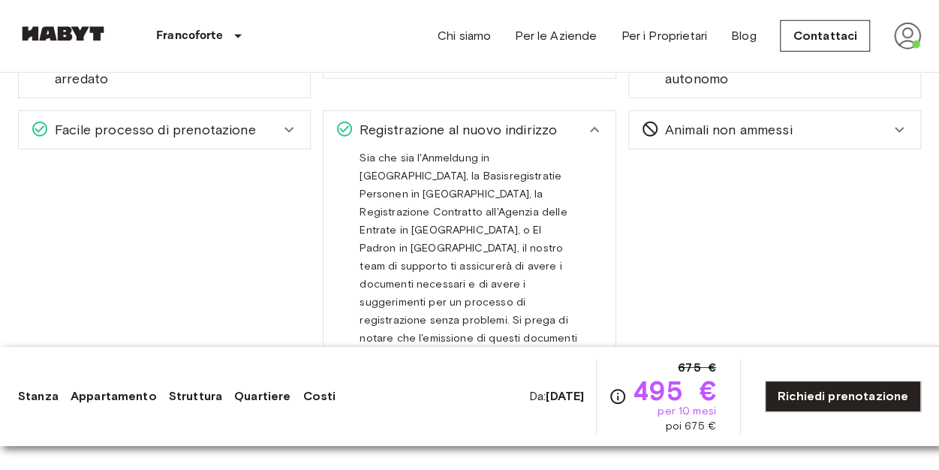
click at [593, 127] on icon at bounding box center [594, 129] width 9 height 5
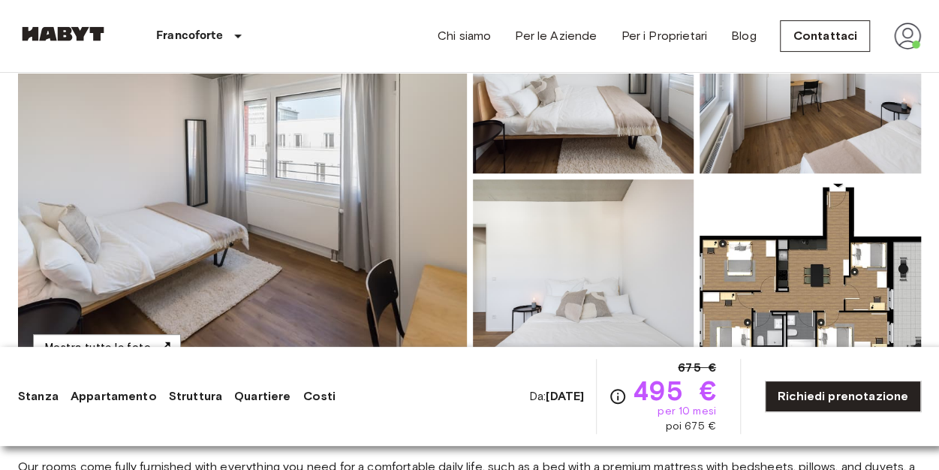
scroll to position [178, 0]
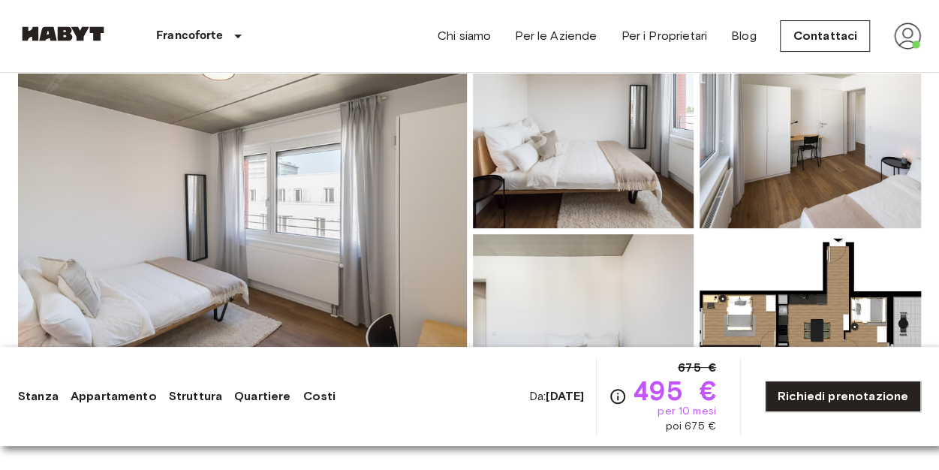
click at [810, 162] on img at bounding box center [809, 130] width 221 height 197
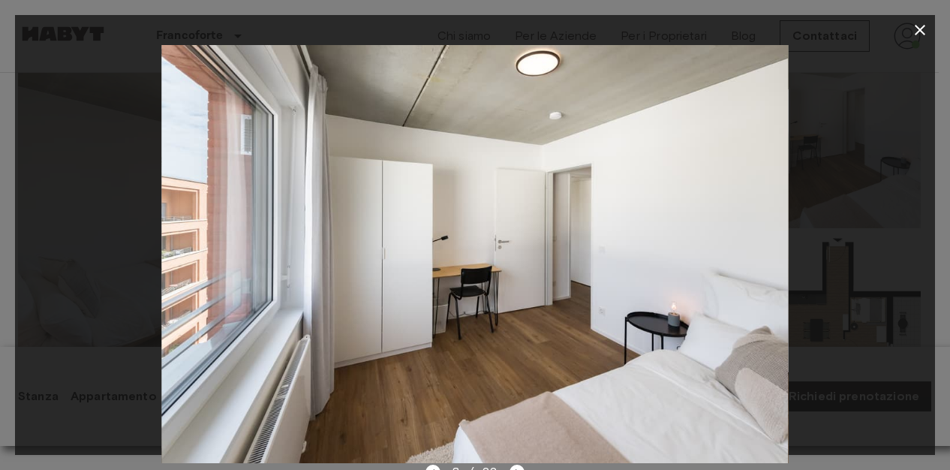
click at [915, 32] on icon "button" at bounding box center [920, 30] width 18 height 18
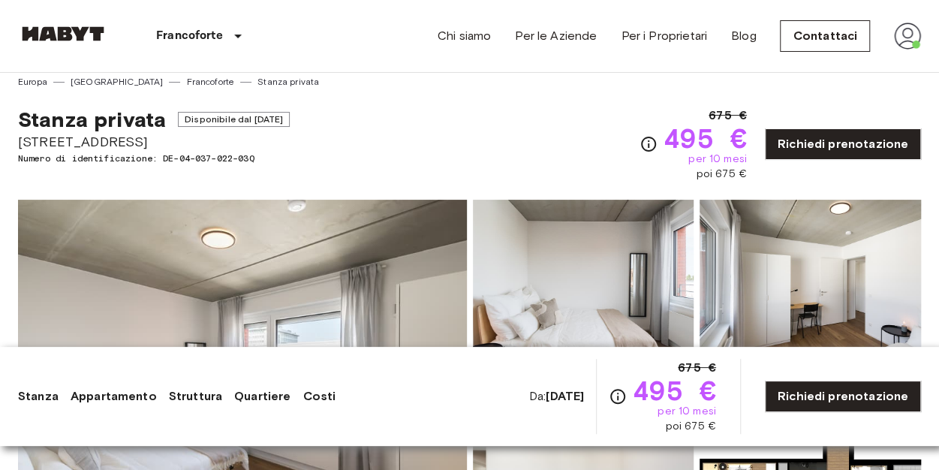
scroll to position [0, 0]
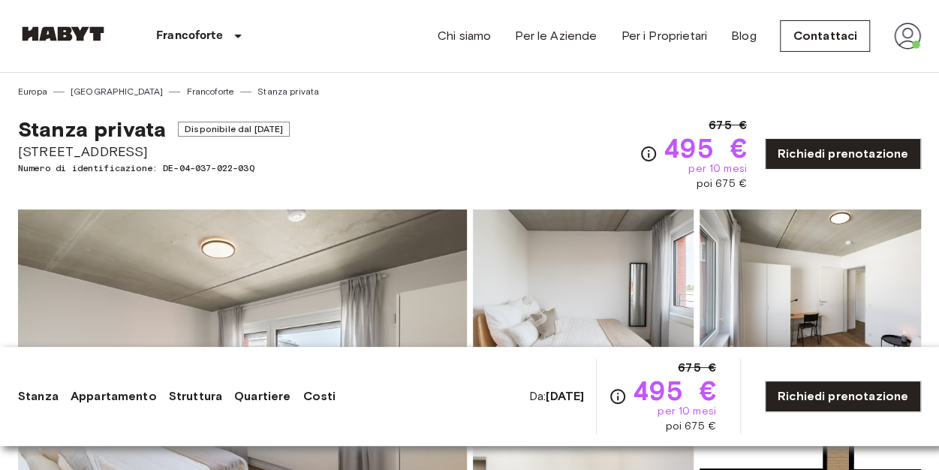
drag, startPoint x: 15, startPoint y: 147, endPoint x: 165, endPoint y: 152, distance: 150.1
copy span "Gref-Völsing-Straße 15"
drag, startPoint x: 168, startPoint y: 166, endPoint x: 264, endPoint y: 166, distance: 96.0
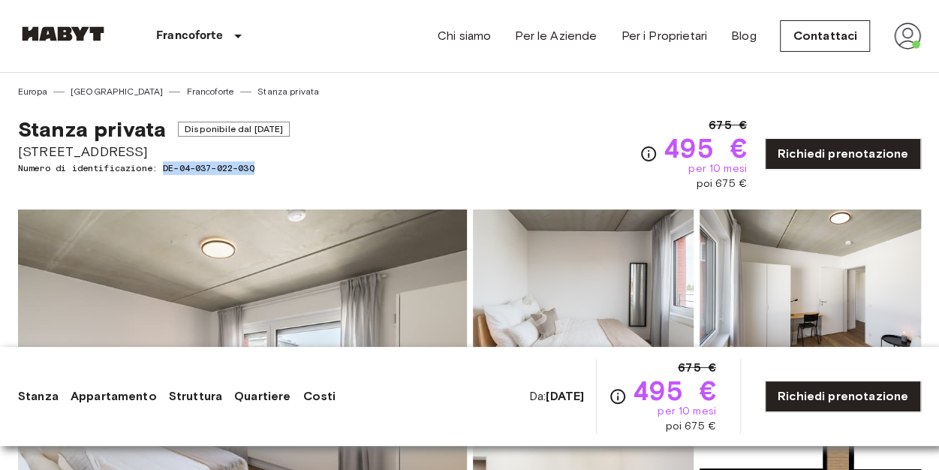
click at [264, 166] on span "Numero di identificazione: DE-04-037-022-03Q" at bounding box center [154, 168] width 272 height 14
copy span "DE-04-037-022-03Q"
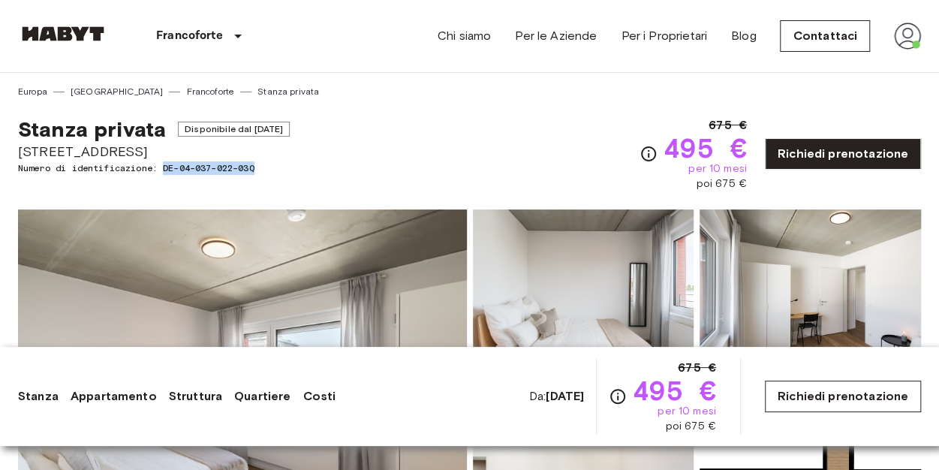
click at [796, 389] on link "Richiedi prenotazione" at bounding box center [843, 396] width 156 height 32
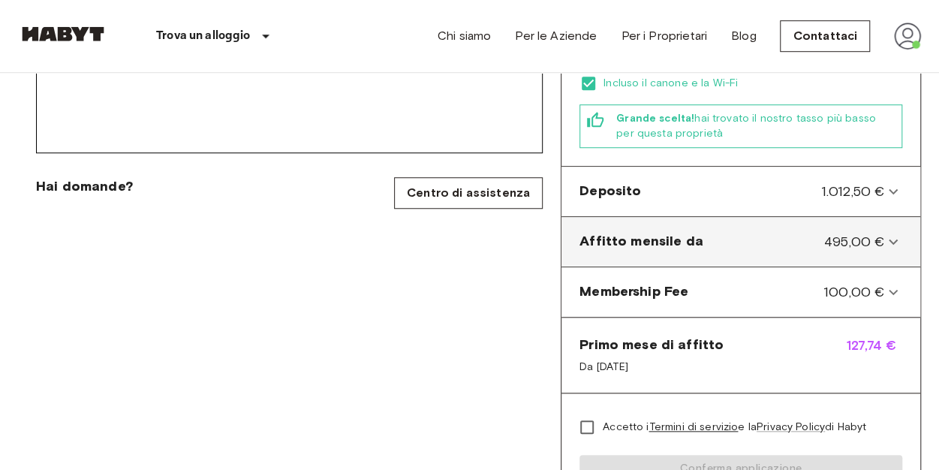
scroll to position [527, 0]
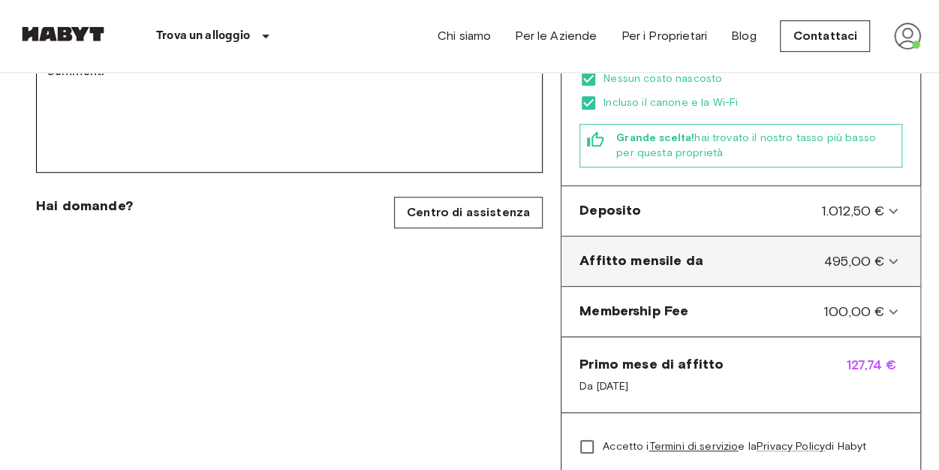
click at [878, 251] on span "495,00 €" at bounding box center [854, 261] width 60 height 20
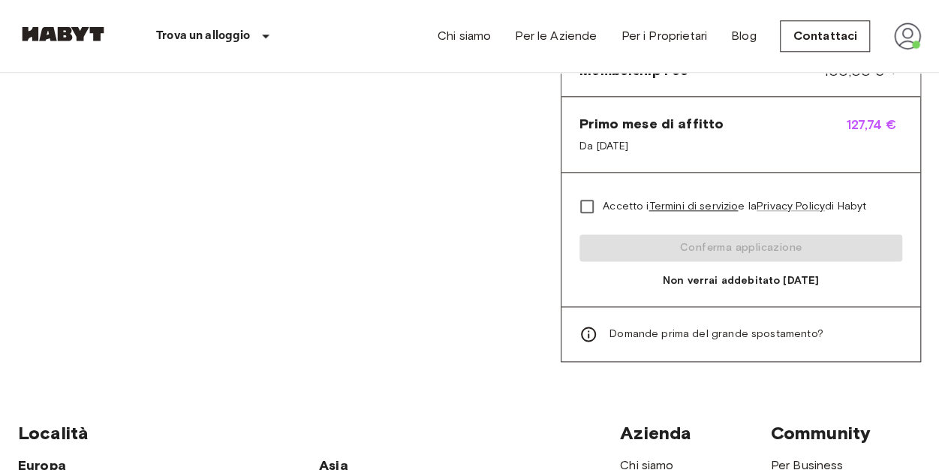
scroll to position [828, 0]
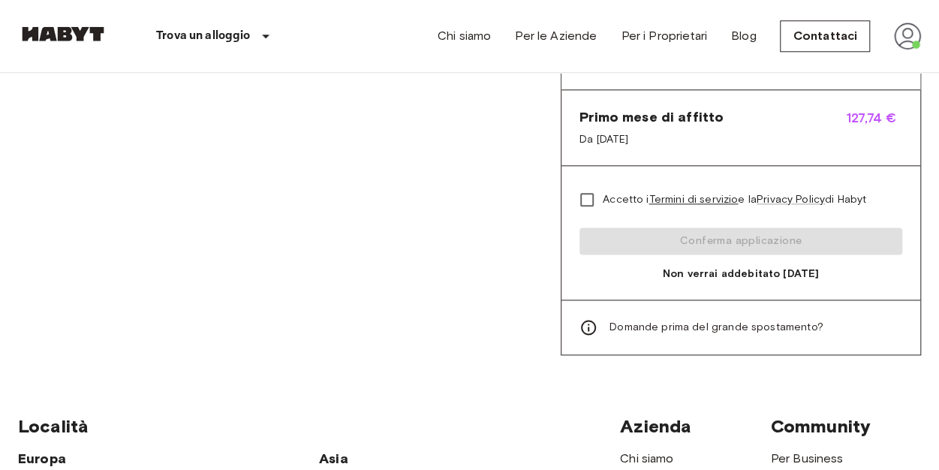
click at [693, 193] on link "Termini di servizio" at bounding box center [692, 199] width 89 height 13
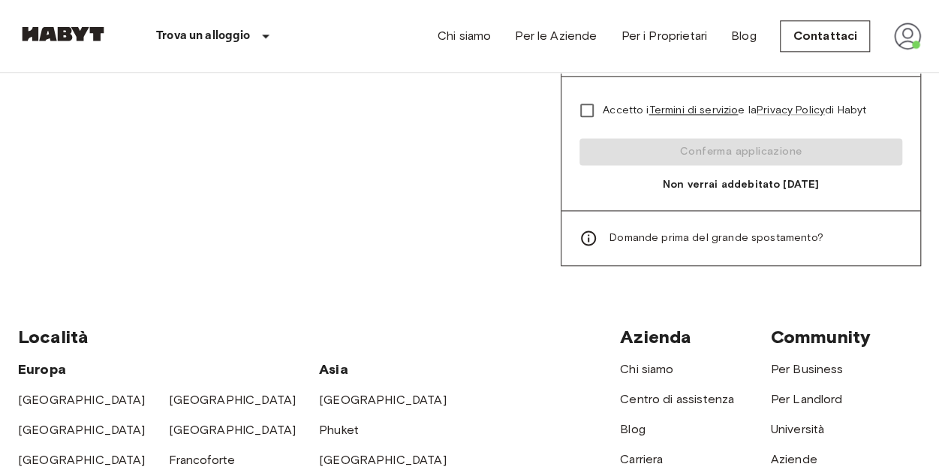
scroll to position [918, 0]
click at [591, 228] on icon at bounding box center [588, 237] width 18 height 18
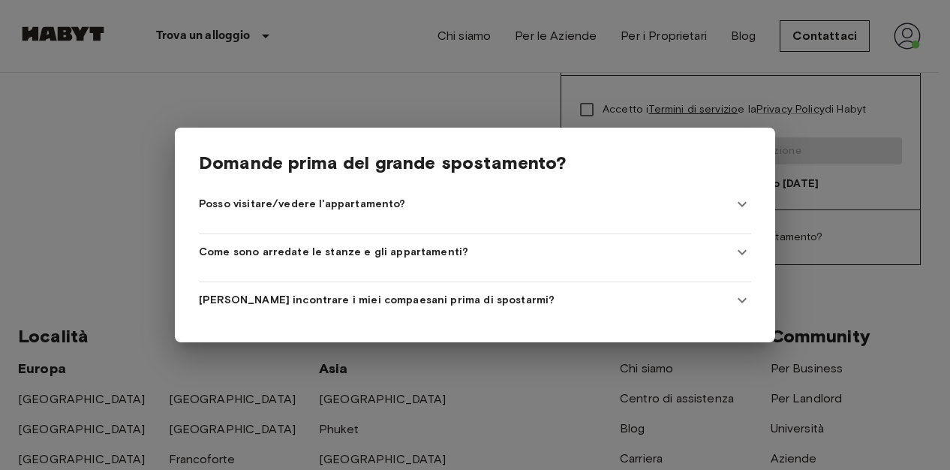
click at [465, 301] on span "Posso incontrare i miei compaesani prima di spostarmi?" at bounding box center [377, 300] width 356 height 15
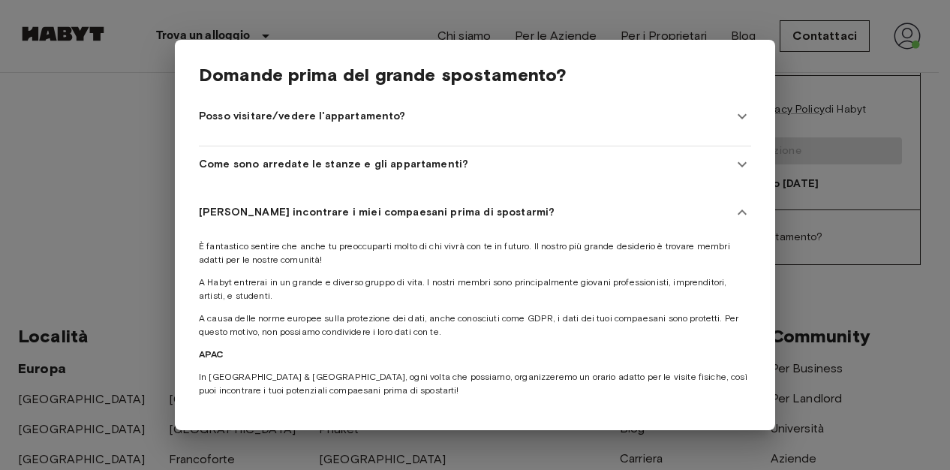
click at [503, 211] on div "Posso incontrare i miei compaesani prima di spostarmi?" at bounding box center [466, 212] width 534 height 15
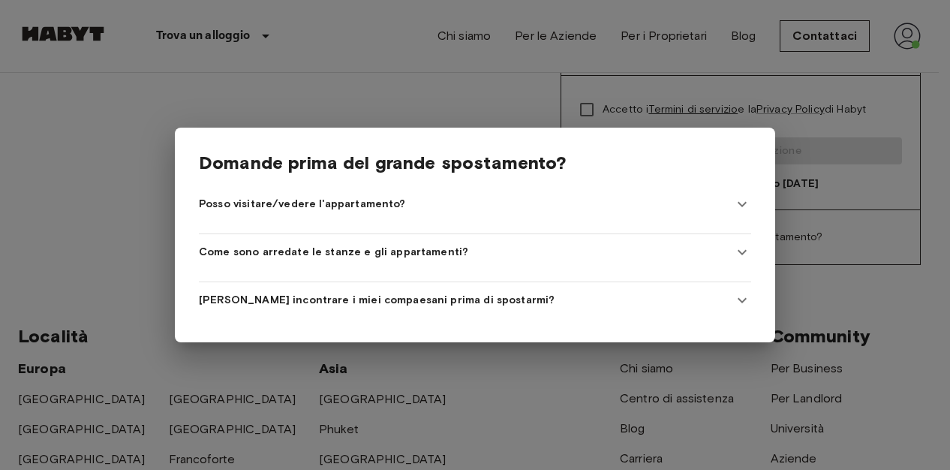
click at [382, 246] on span "Come sono arredate le stanze e gli appartamenti?" at bounding box center [333, 252] width 269 height 15
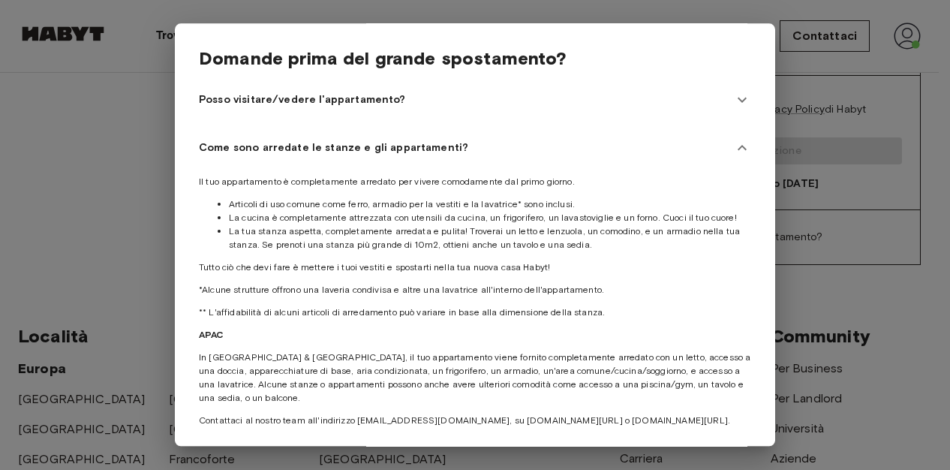
click at [419, 152] on span "Come sono arredate le stanze e gli appartamenti?" at bounding box center [333, 147] width 269 height 15
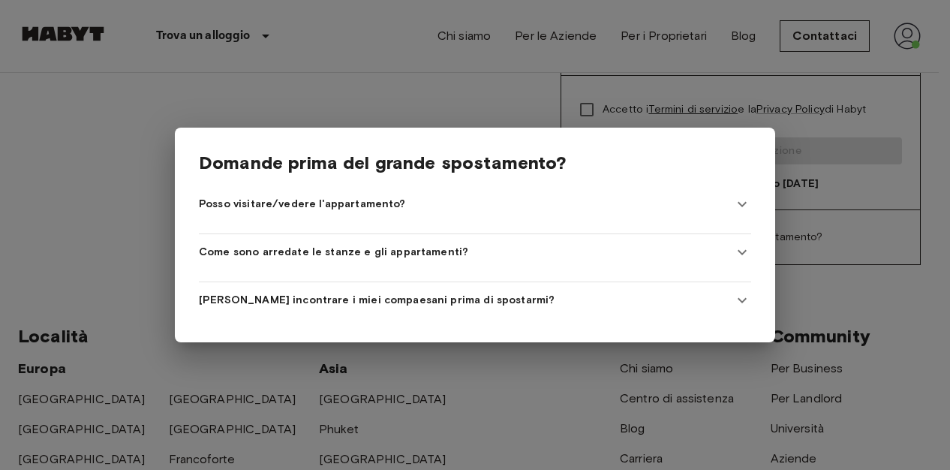
click at [336, 197] on span "Posso visitare/vedere l'appartamento?" at bounding box center [302, 204] width 207 height 15
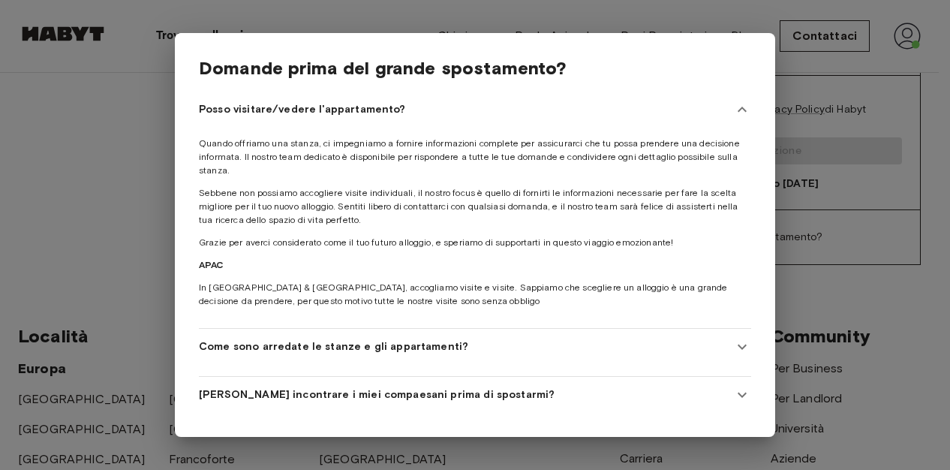
click at [831, 187] on div at bounding box center [475, 235] width 950 height 470
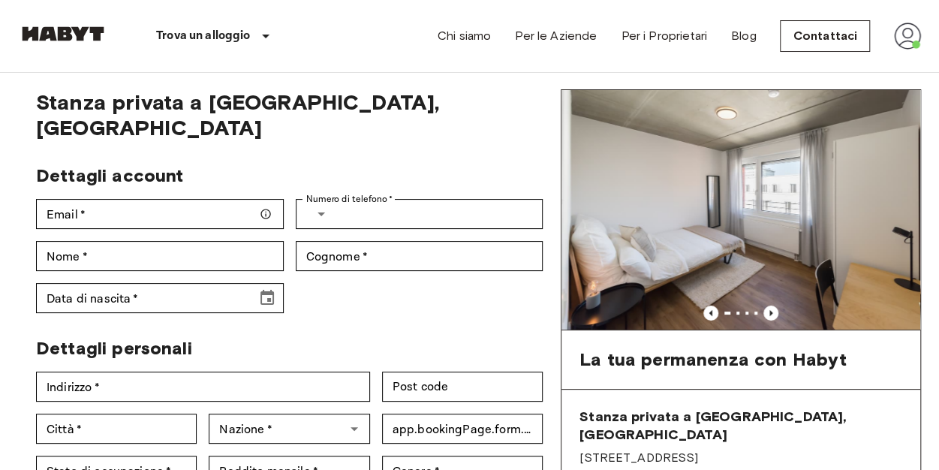
scroll to position [38, 0]
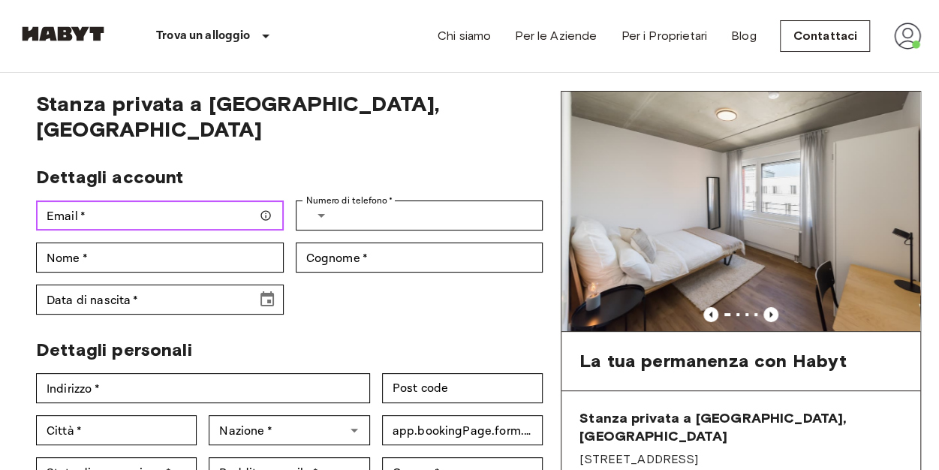
click at [200, 200] on input "Email   *" at bounding box center [160, 215] width 248 height 30
type input "**********"
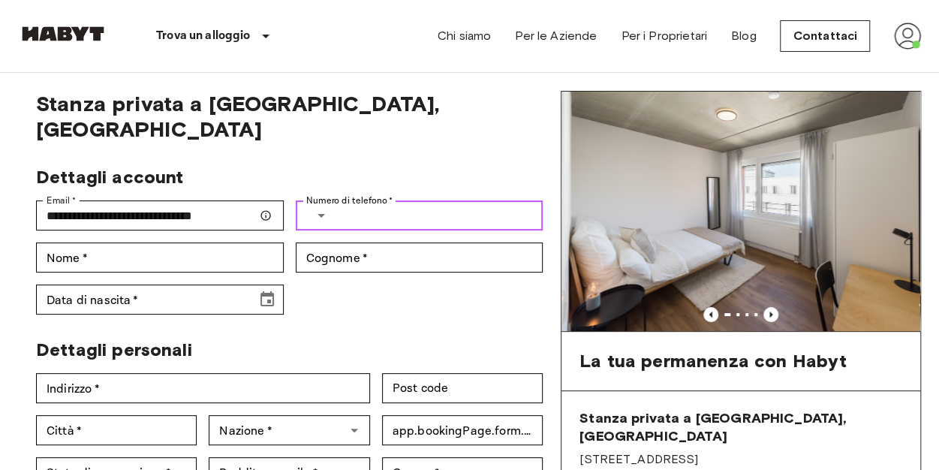
click at [329, 206] on icon "Select country" at bounding box center [321, 215] width 18 height 18
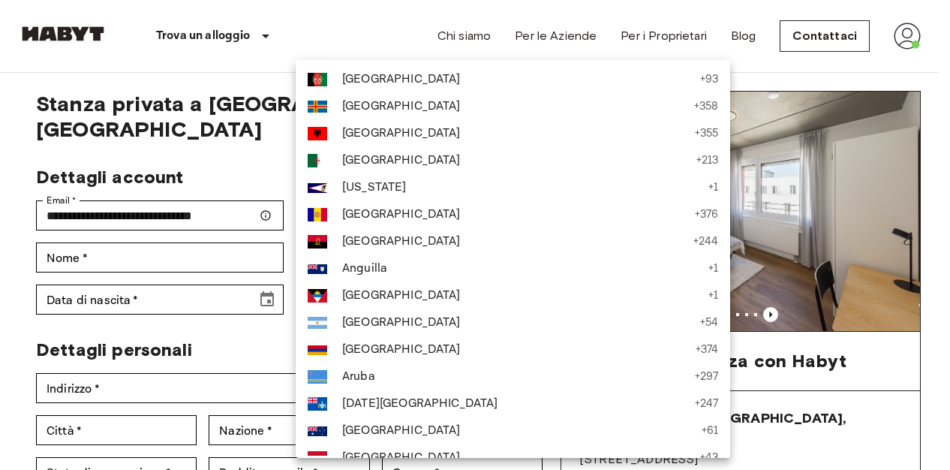
drag, startPoint x: 258, startPoint y: 140, endPoint x: 395, endPoint y: 185, distance: 143.8
click at [260, 140] on div at bounding box center [475, 235] width 950 height 470
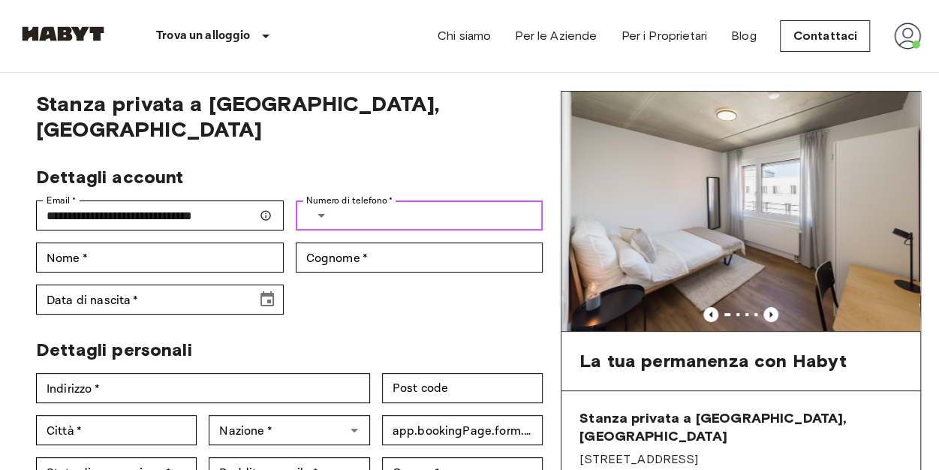
click at [429, 200] on input "Numero di telefono   *" at bounding box center [442, 215] width 201 height 30
type input "**********"
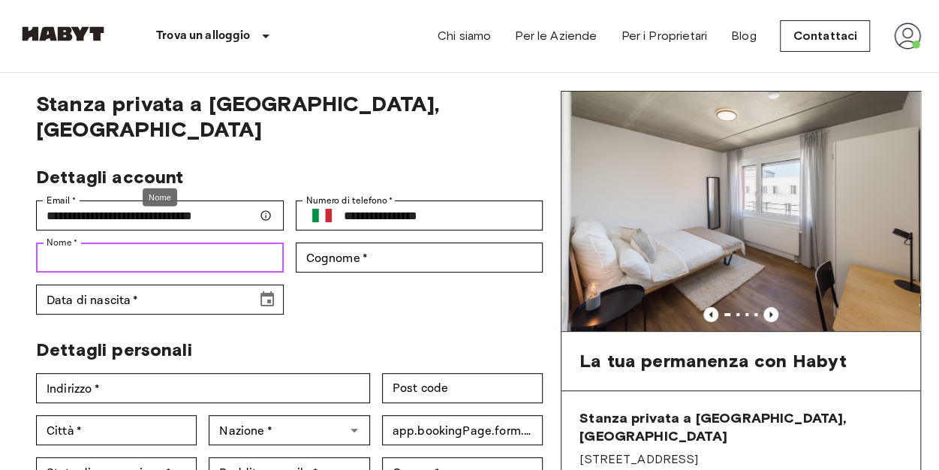
click at [177, 242] on input "Nome   *" at bounding box center [160, 257] width 248 height 30
type input "*********"
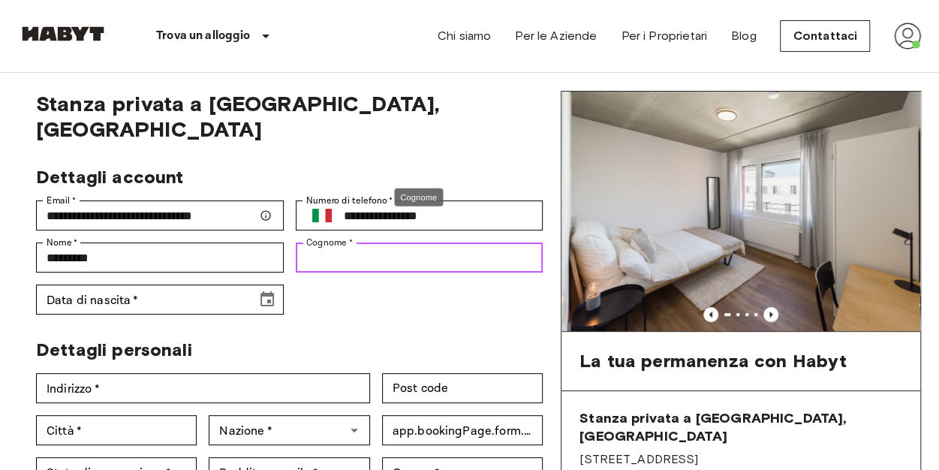
click at [359, 242] on input "Cognome   *" at bounding box center [420, 257] width 248 height 30
type input "**********"
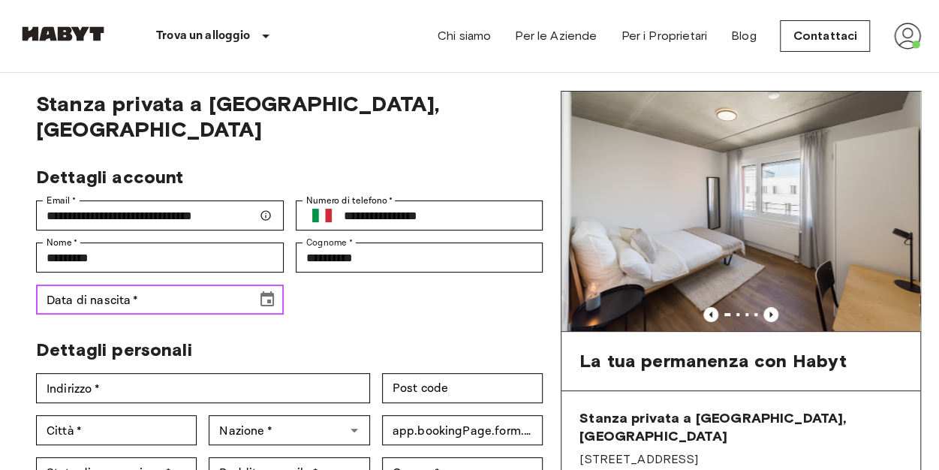
click at [189, 284] on input "Data di nascita   *" at bounding box center [141, 299] width 210 height 30
type input "**********"
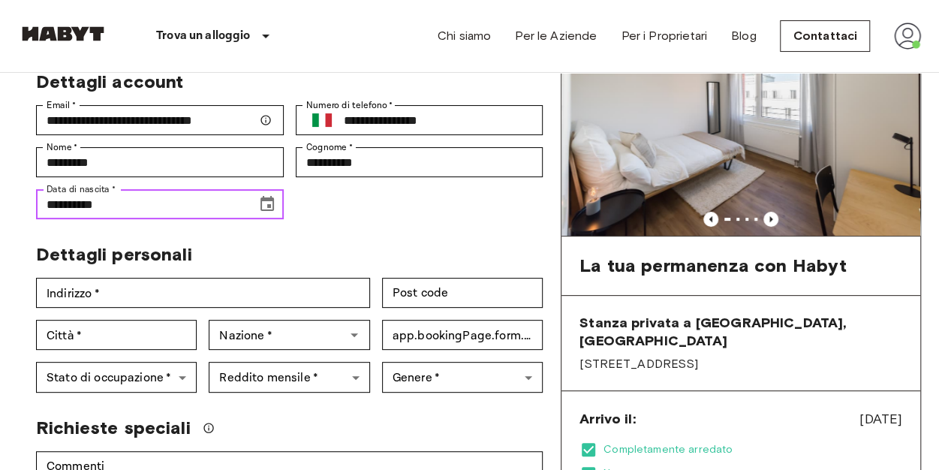
scroll to position [134, 0]
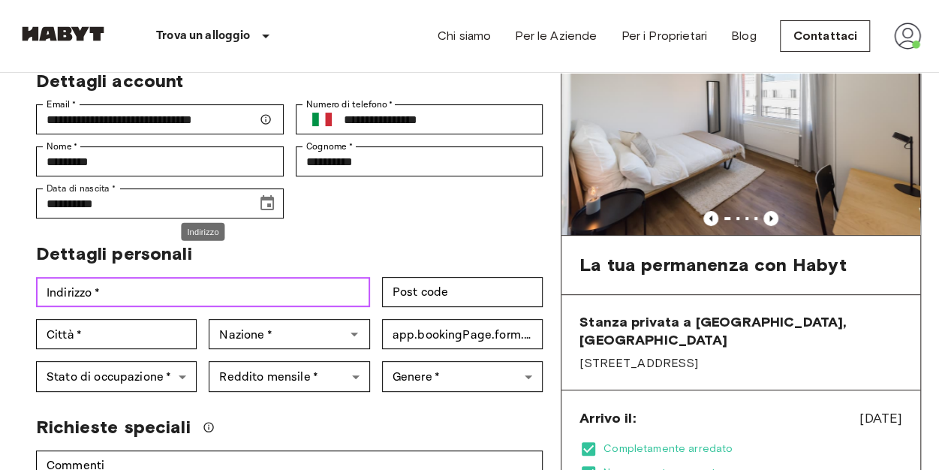
click at [203, 277] on input "Indirizzo   *" at bounding box center [203, 292] width 334 height 30
type input "**********"
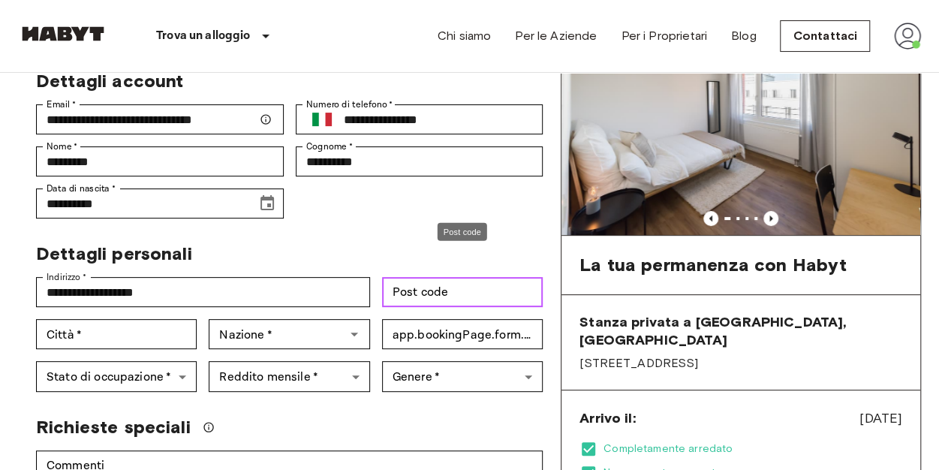
click at [446, 277] on input "Post code" at bounding box center [462, 292] width 161 height 30
type input "*****"
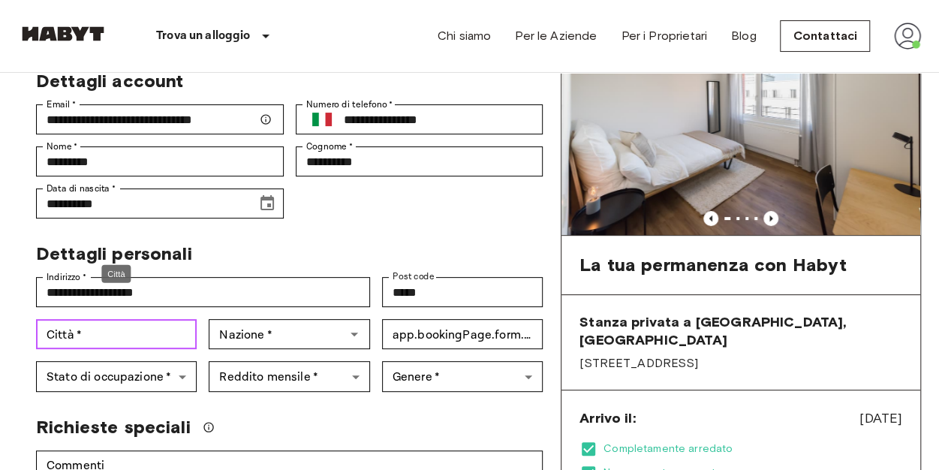
click at [166, 319] on input "Città   *" at bounding box center [116, 334] width 161 height 30
type input "*****"
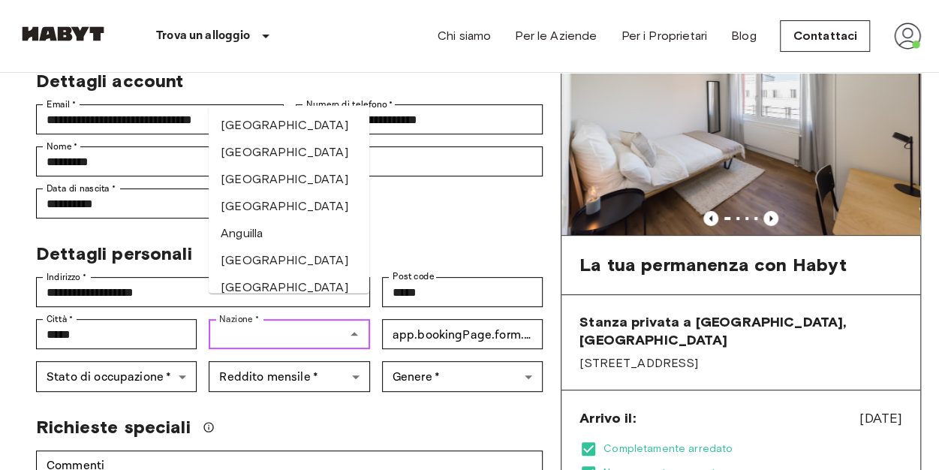
click at [261, 323] on input "Nazione   *" at bounding box center [276, 333] width 127 height 21
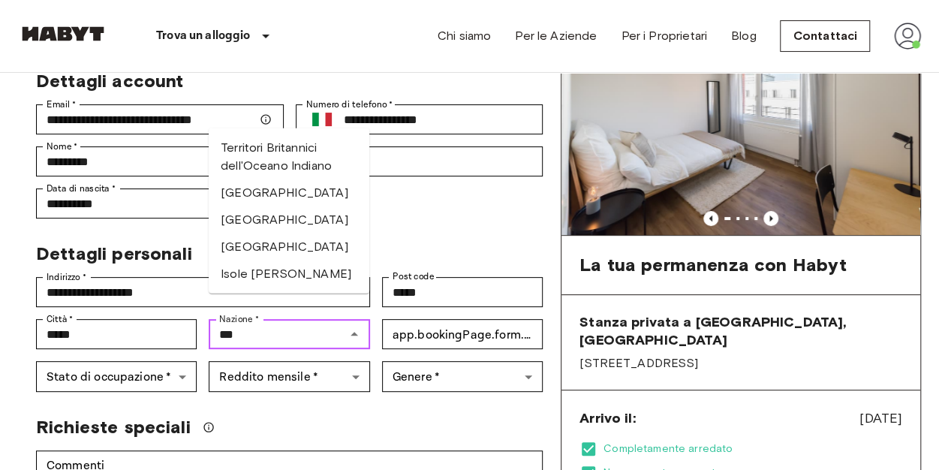
click at [236, 193] on li "Italia" at bounding box center [289, 192] width 161 height 27
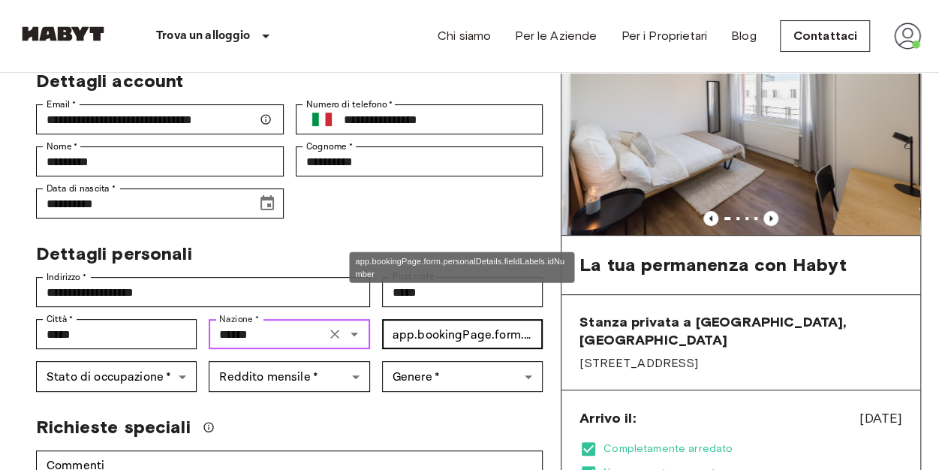
type input "******"
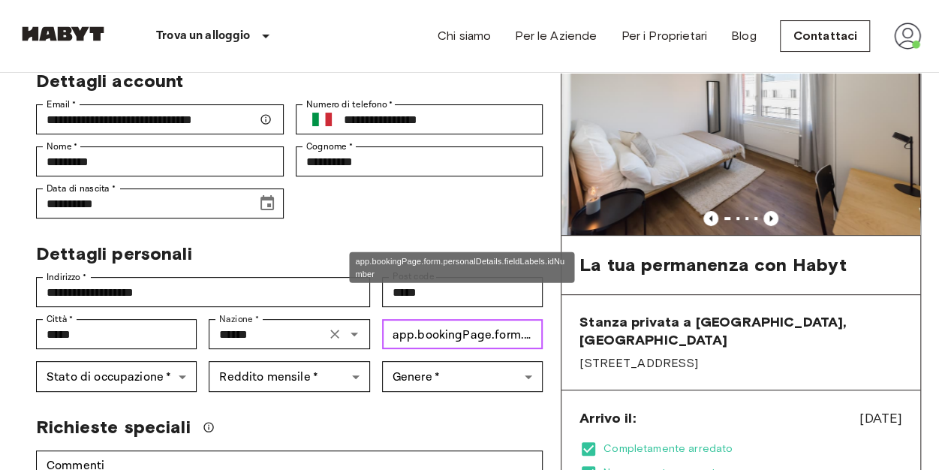
click at [434, 319] on input "app.bookingPage.form.personalDetails.fieldLabels.idNumber   *" at bounding box center [462, 334] width 161 height 30
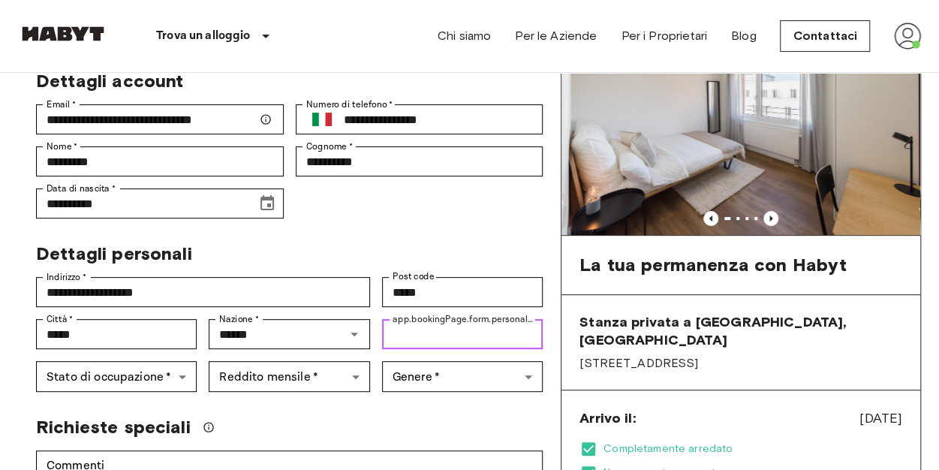
type input "***"
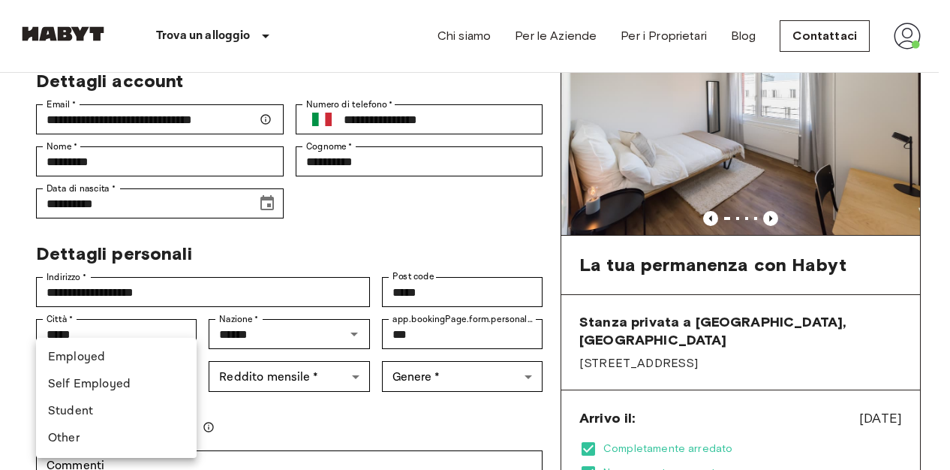
click at [139, 359] on li "Employed" at bounding box center [116, 357] width 161 height 27
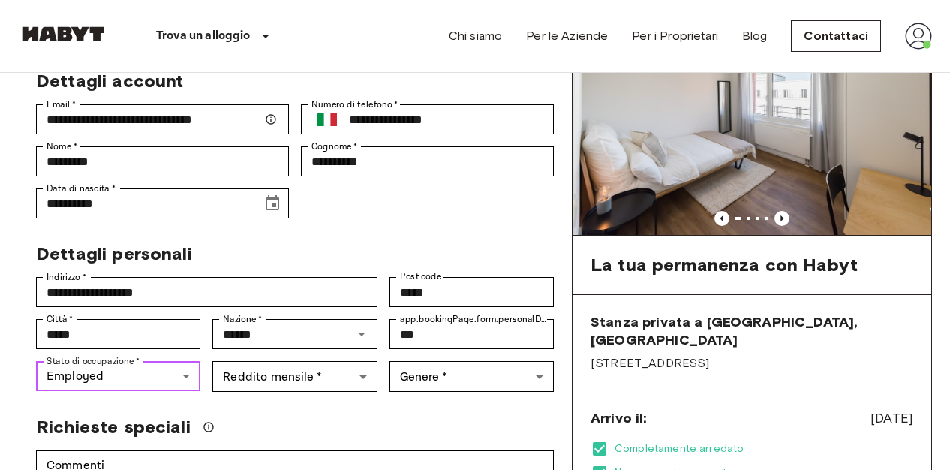
type input "********"
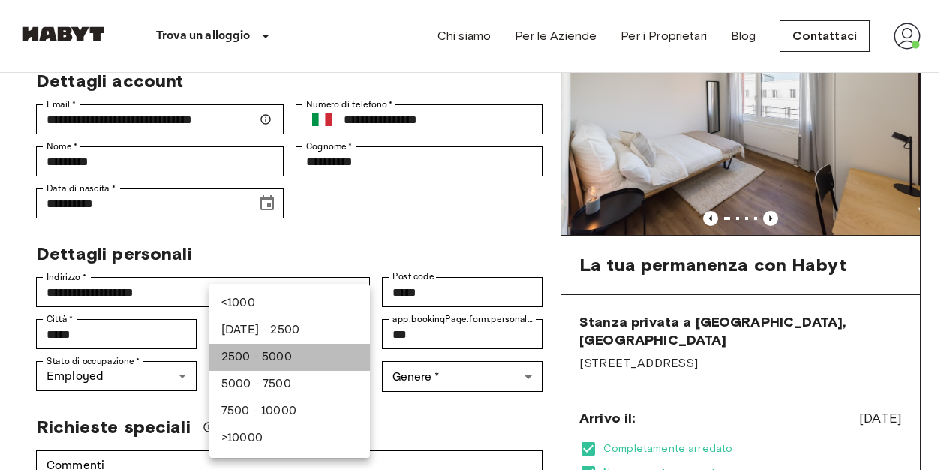
click at [294, 359] on li "2500 - 5000" at bounding box center [289, 357] width 161 height 27
type input "******"
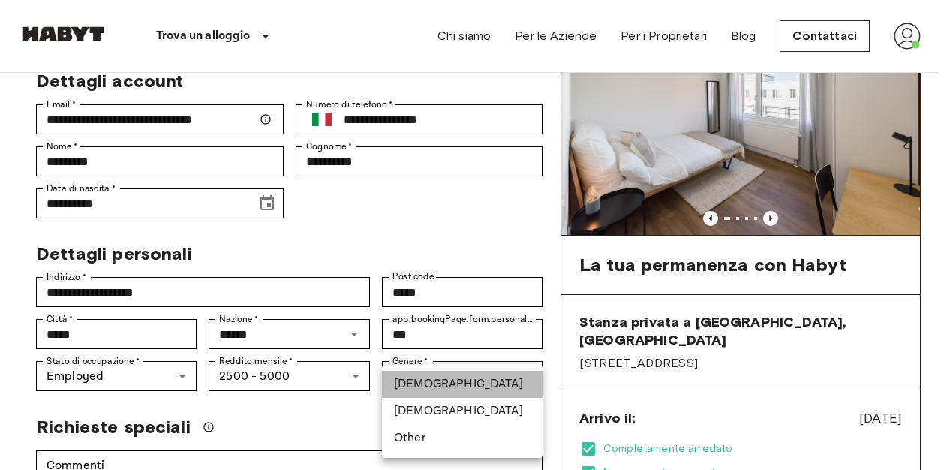
click at [433, 383] on li "Male" at bounding box center [462, 384] width 161 height 27
type input "****"
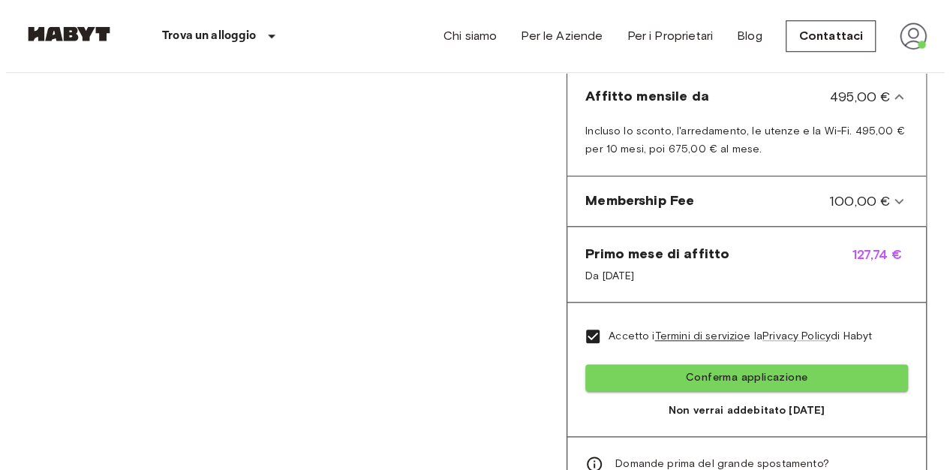
scroll to position [693, 0]
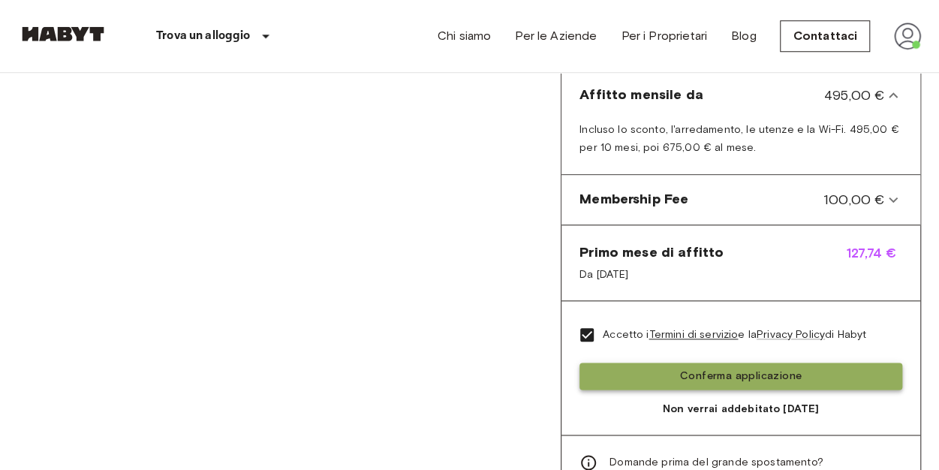
click at [749, 362] on button "Conferma applicazione" at bounding box center [740, 376] width 323 height 28
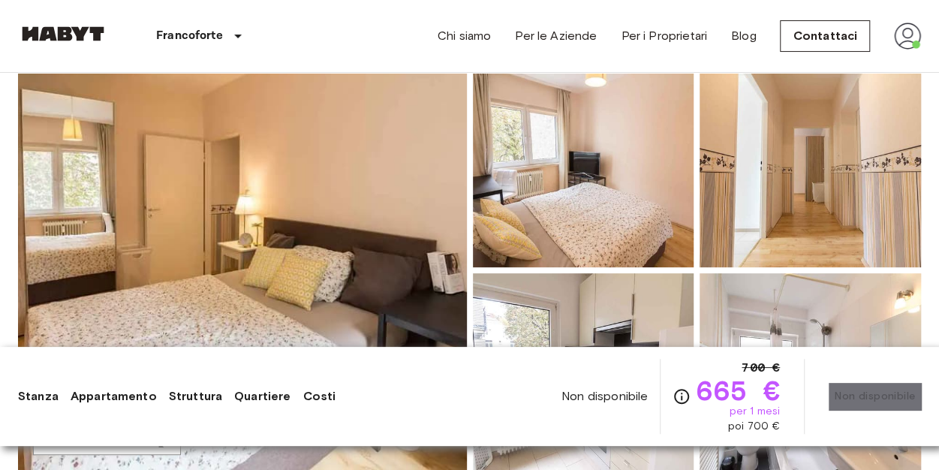
scroll to position [89, 0]
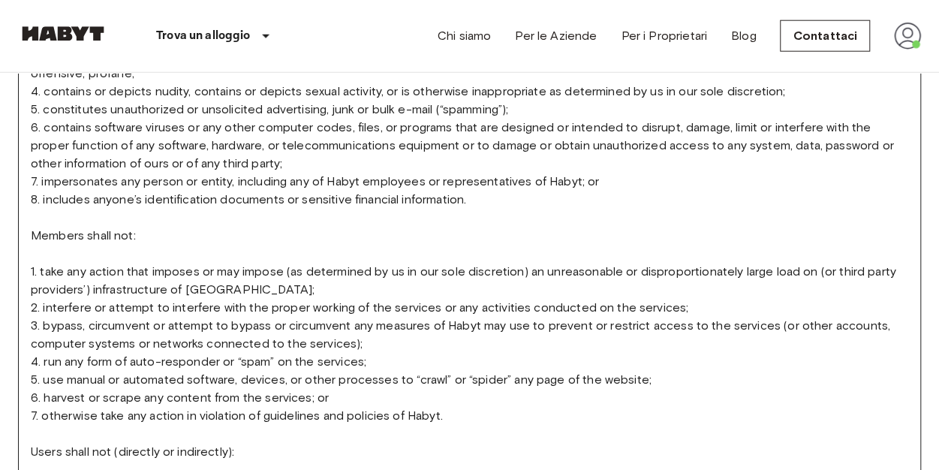
scroll to position [1916, 0]
